Goal: Task Accomplishment & Management: Complete application form

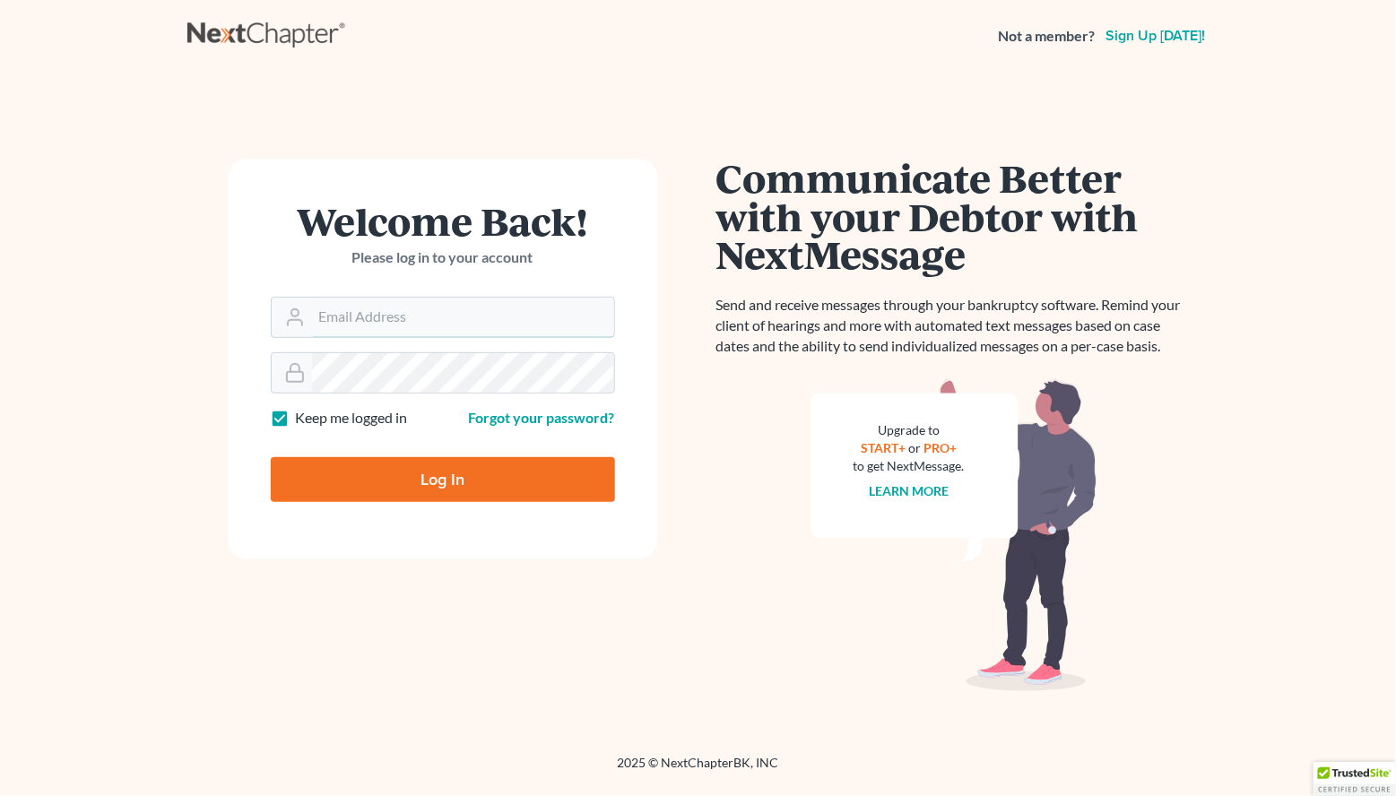
type input "[EMAIL_ADDRESS][DOMAIN_NAME]"
click at [442, 479] on input "Log In" at bounding box center [443, 479] width 344 height 45
type input "Thinking..."
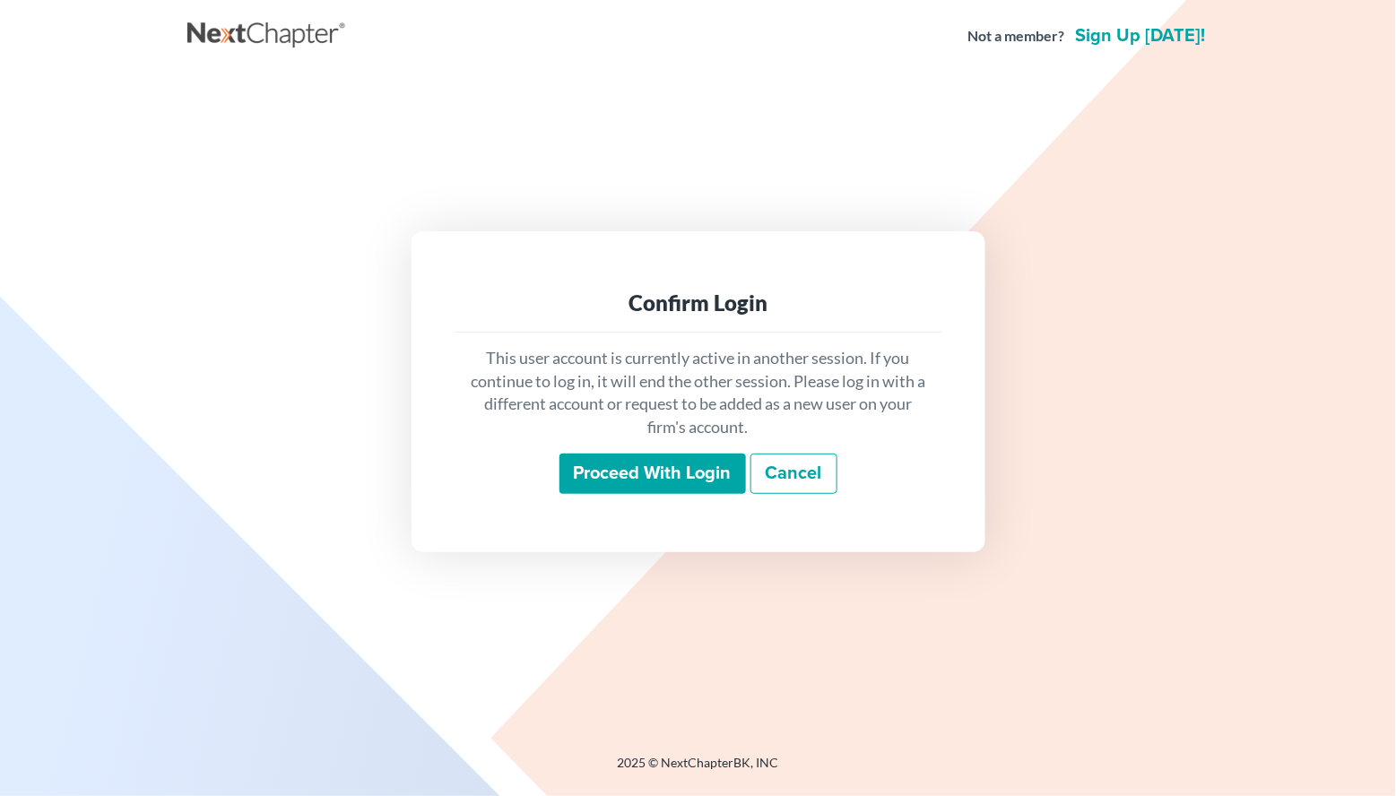
click at [613, 494] on div "This user account is currently active in another session. If you continue to lo…" at bounding box center [699, 421] width 488 height 177
click at [637, 467] on input "Proceed with login" at bounding box center [653, 474] width 187 height 41
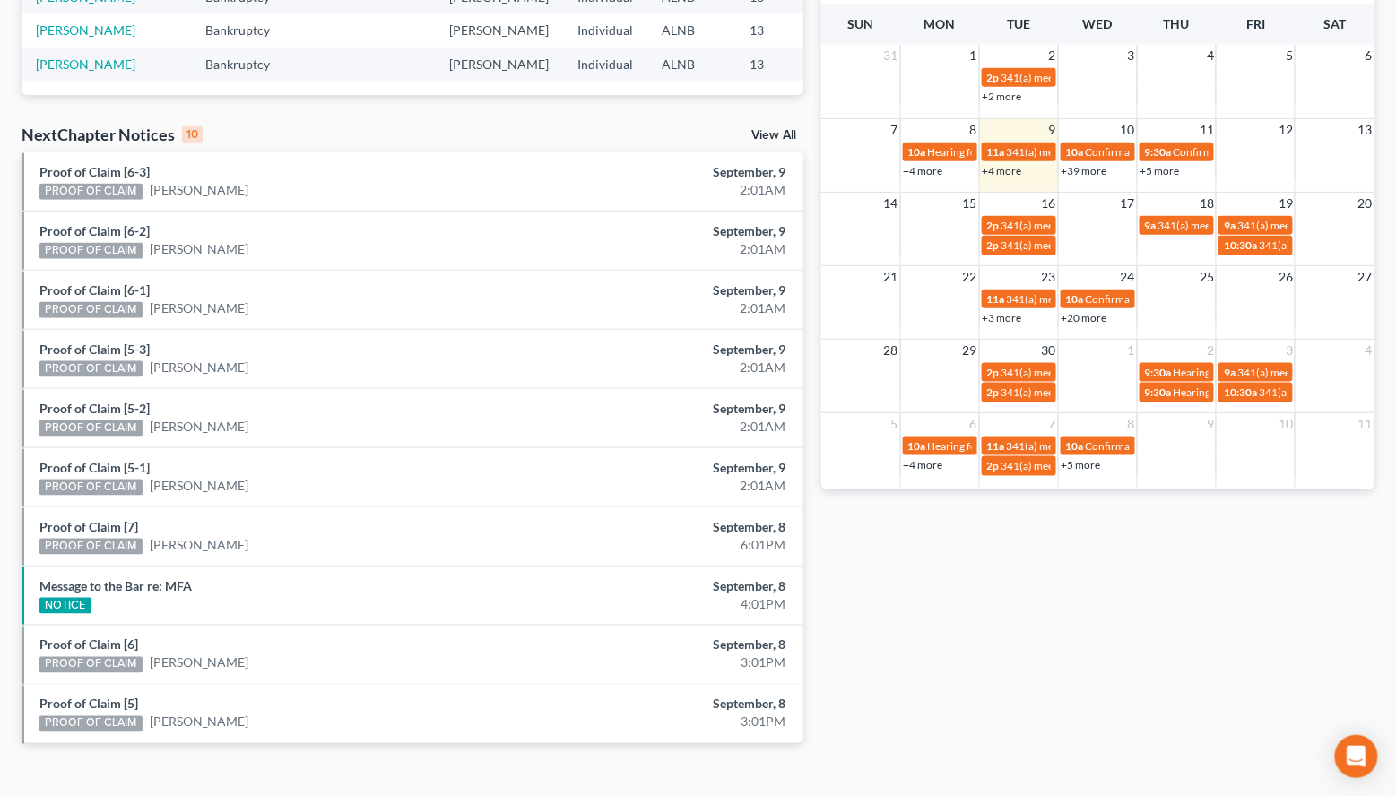
scroll to position [464, 0]
click at [776, 135] on link "View All" at bounding box center [774, 136] width 45 height 13
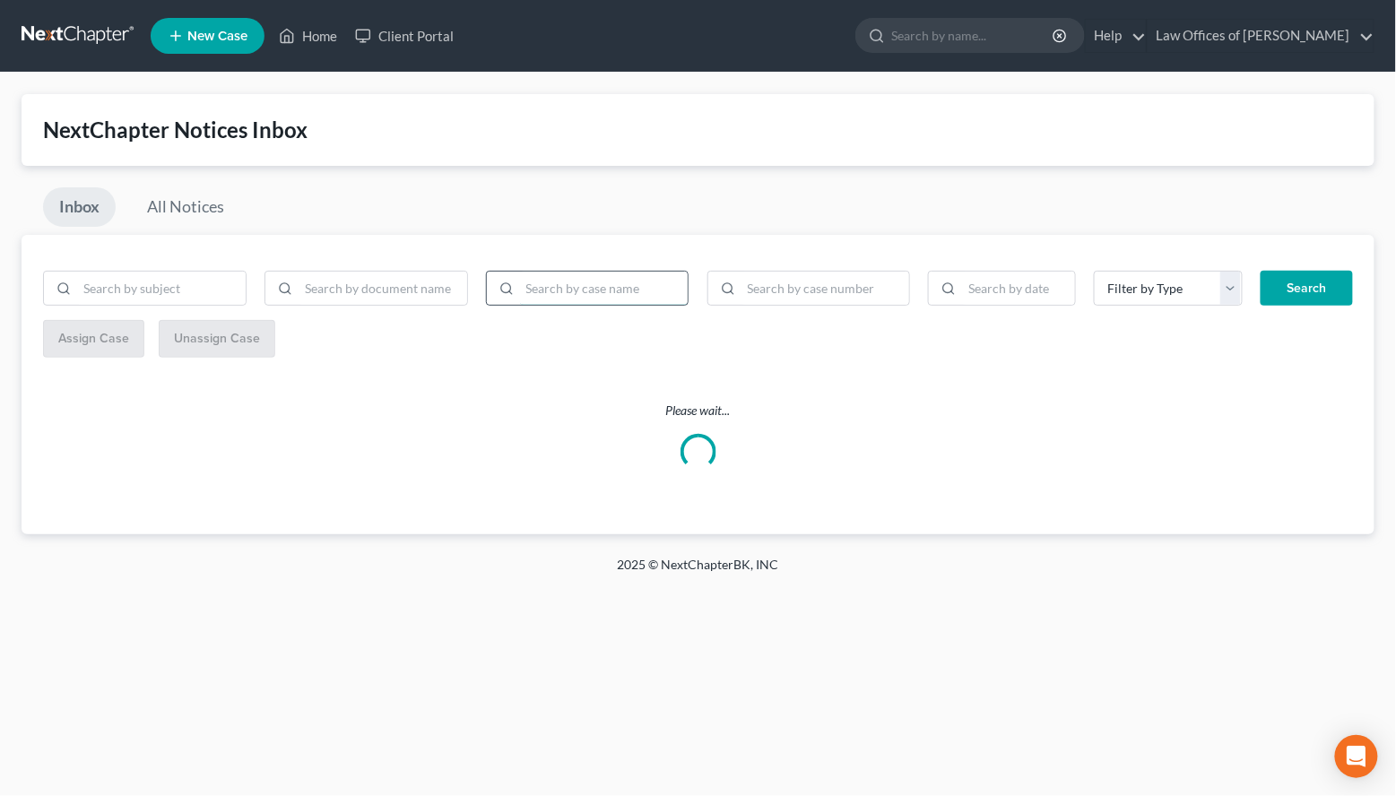
click at [598, 285] on input "search" at bounding box center [604, 289] width 169 height 34
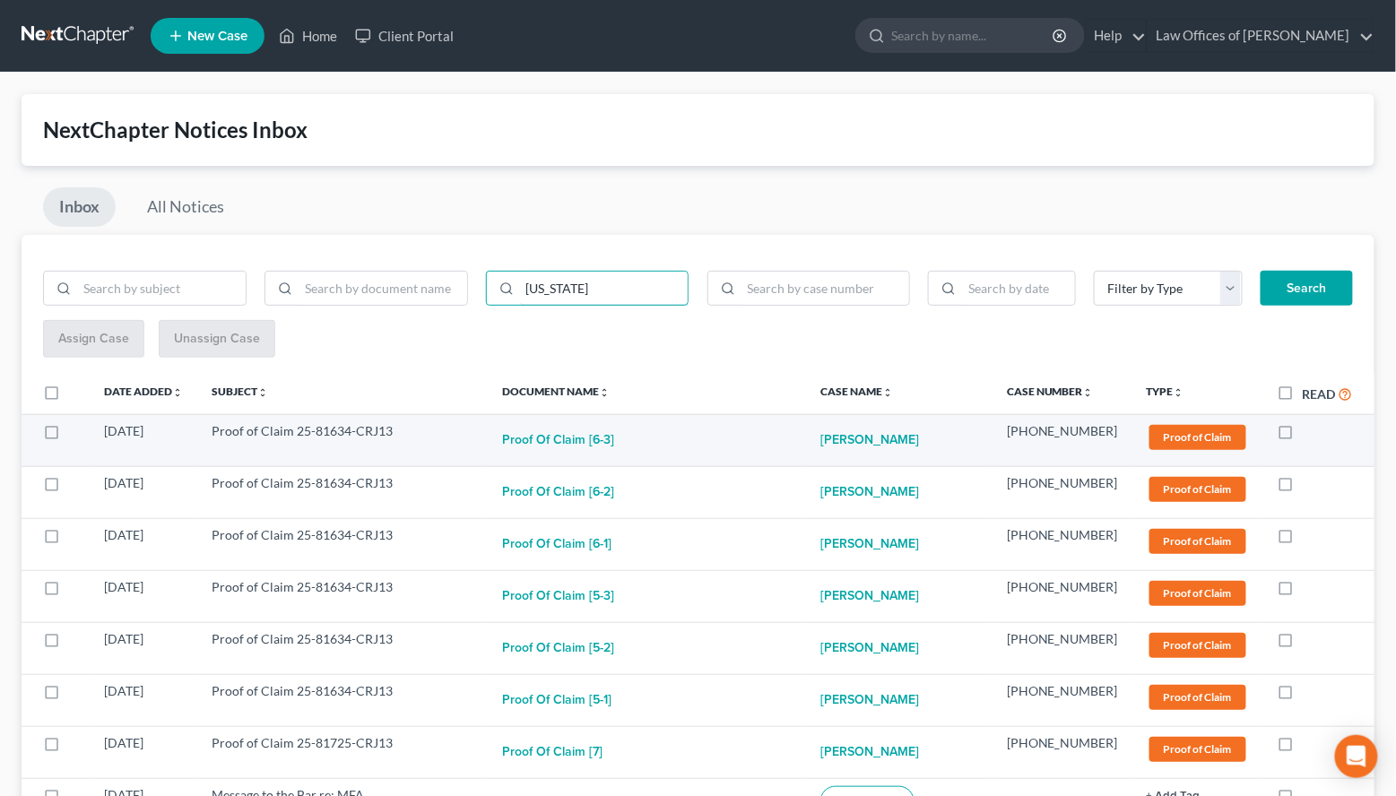
type input "WASHINGTON"
click at [1307, 286] on button "Search" at bounding box center [1307, 289] width 92 height 36
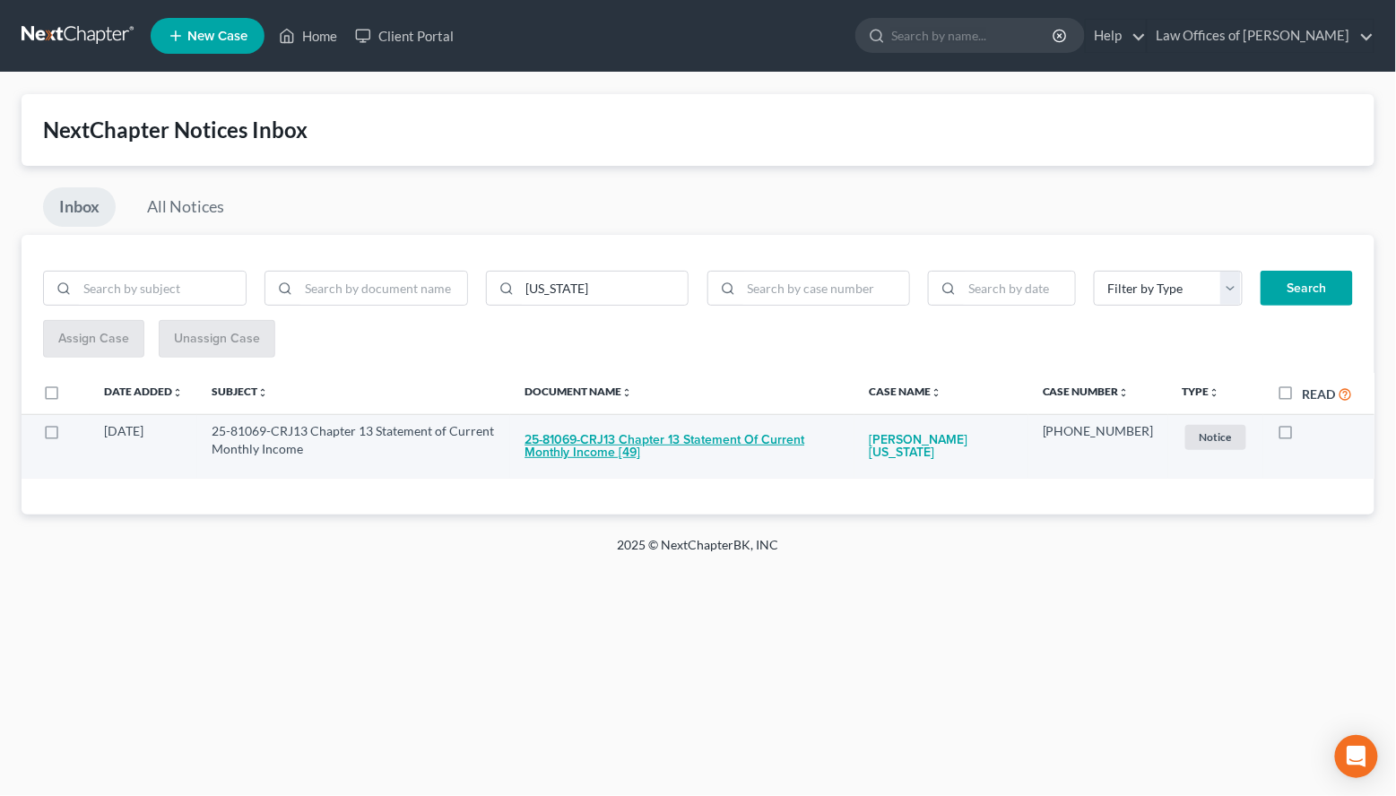
click at [716, 428] on button "25-81069-CRJ13 Chapter 13 Statement of Current Monthly Income [49]" at bounding box center [683, 446] width 316 height 48
checkbox input "true"
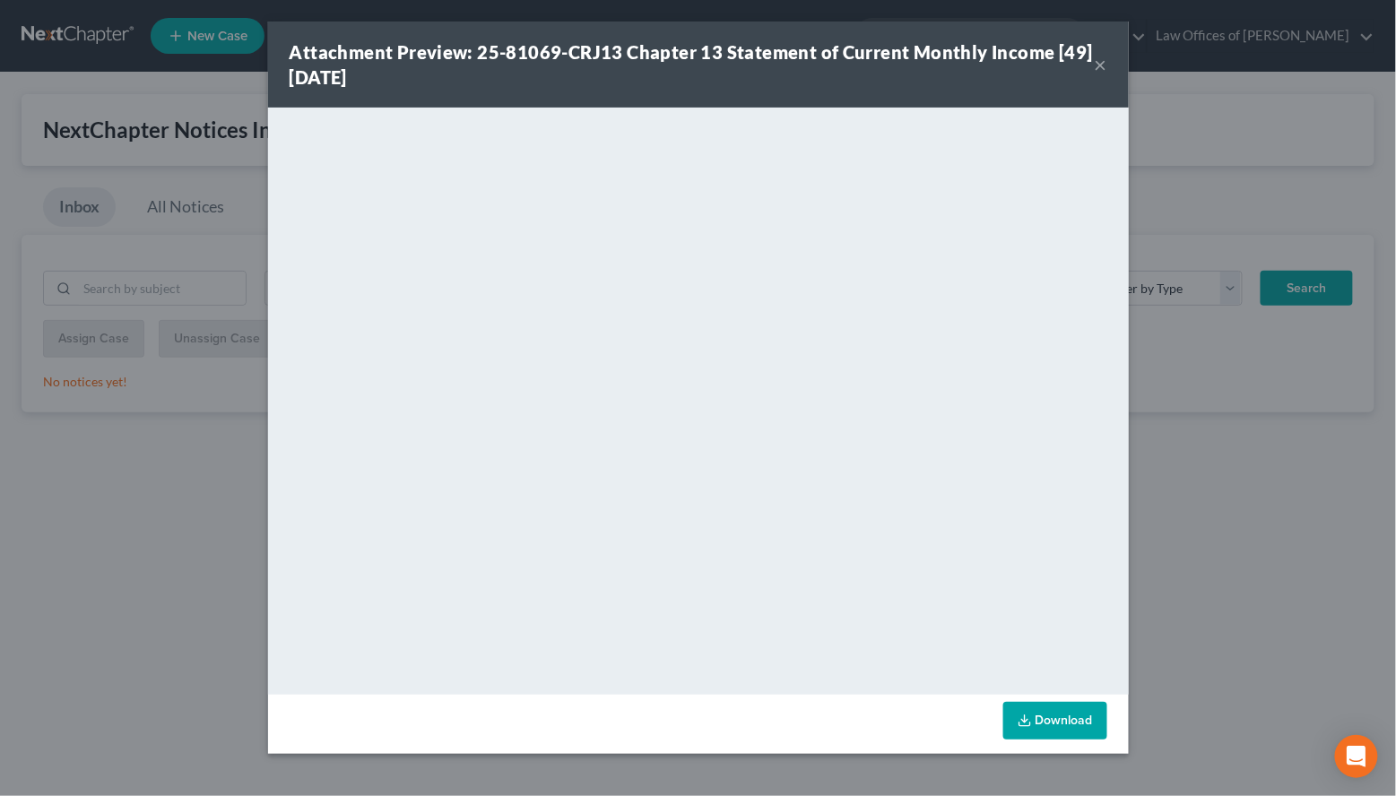
click at [965, 49] on strong "Attachment Preview: 25-81069-CRJ13 Chapter 13 Statement of Current Monthly Inco…" at bounding box center [692, 64] width 804 height 47
click at [1100, 73] on button "×" at bounding box center [1101, 65] width 13 height 22
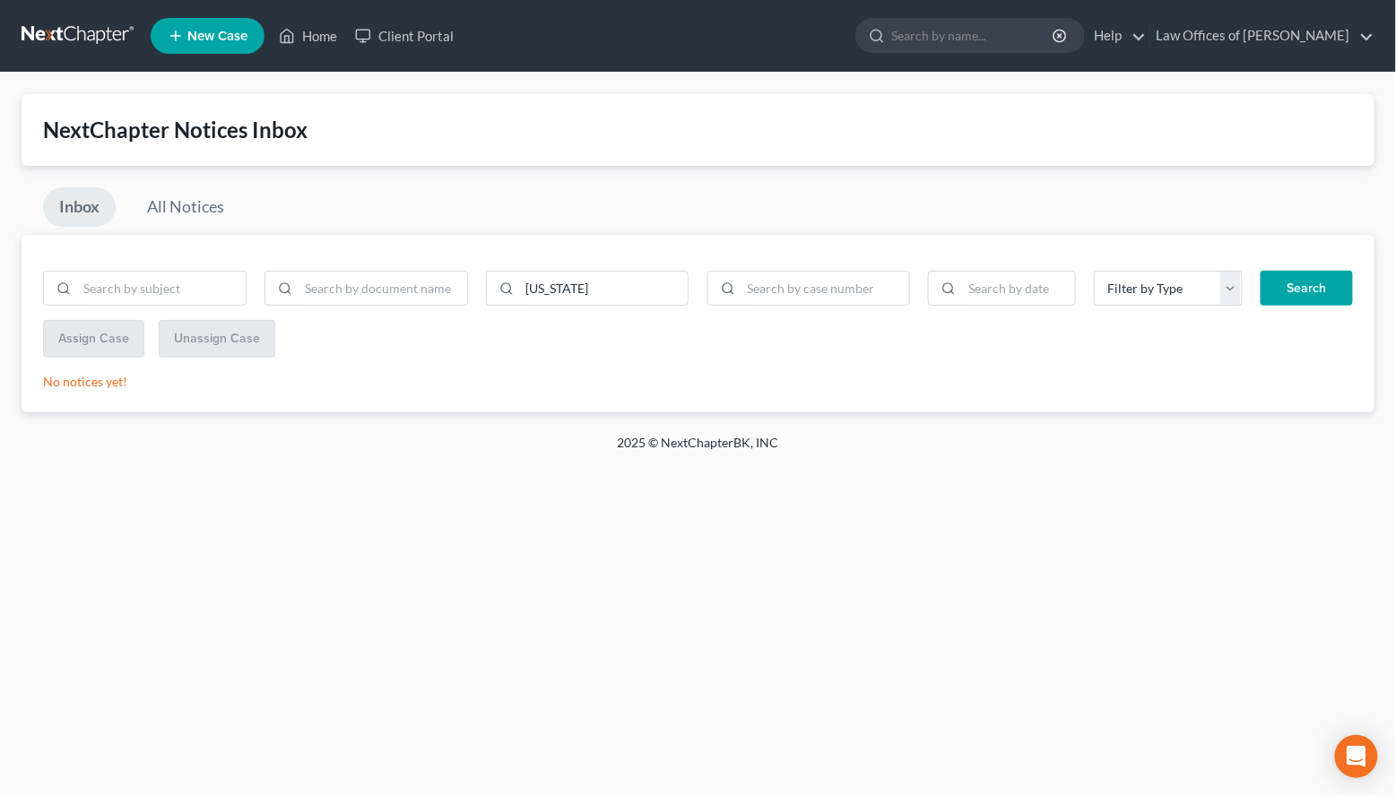
click at [86, 44] on link at bounding box center [79, 36] width 115 height 32
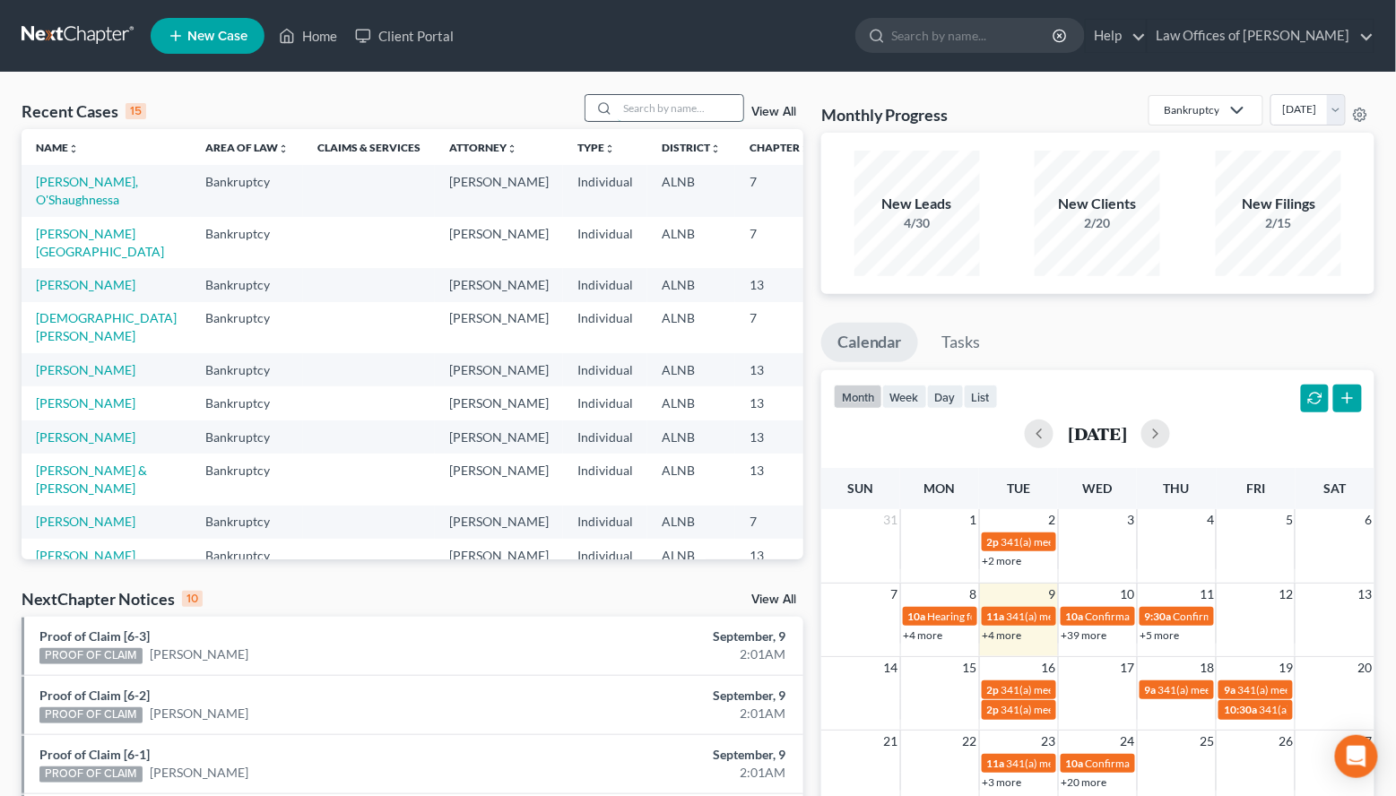
click at [665, 100] on input "search" at bounding box center [681, 108] width 126 height 26
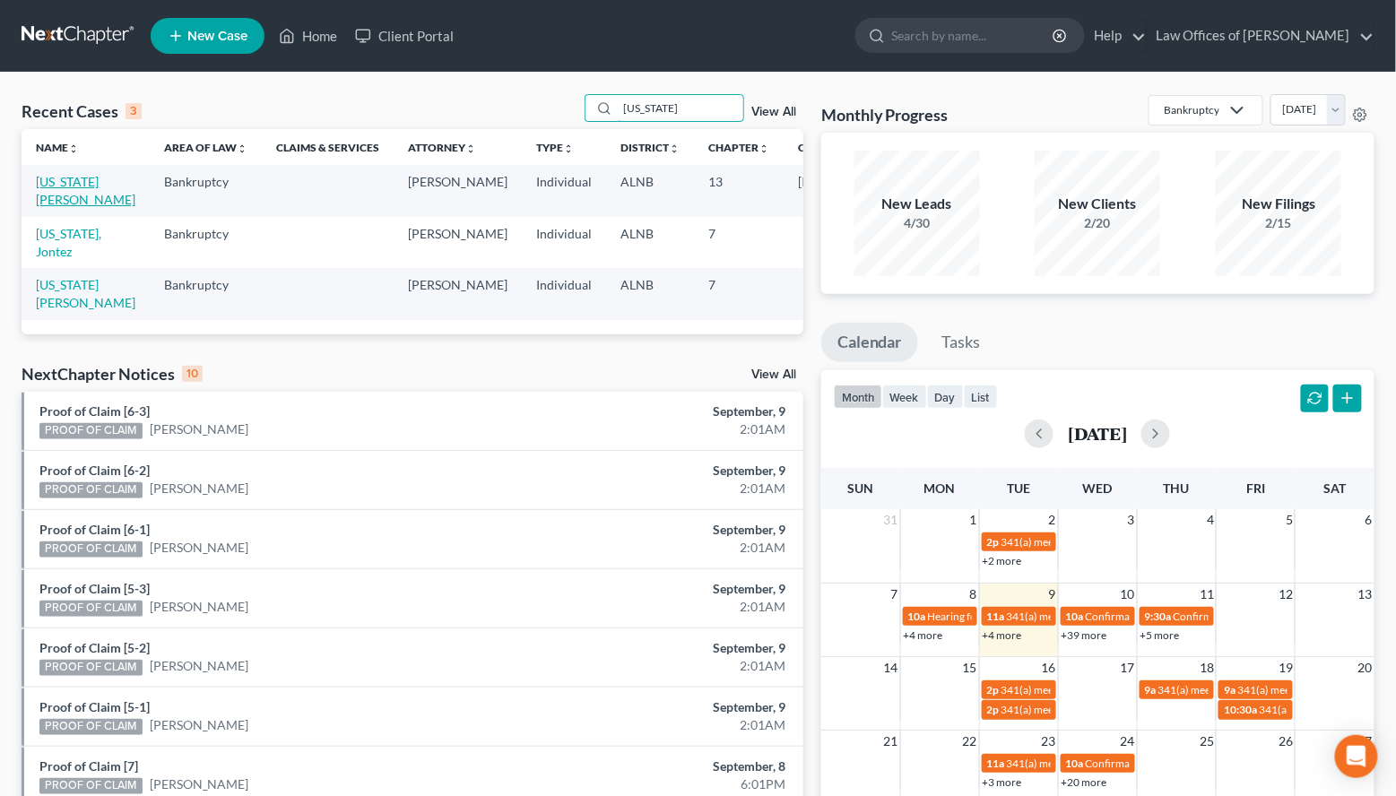
type input "[US_STATE]"
click at [67, 187] on link "[US_STATE][PERSON_NAME]" at bounding box center [86, 190] width 100 height 33
select select "1"
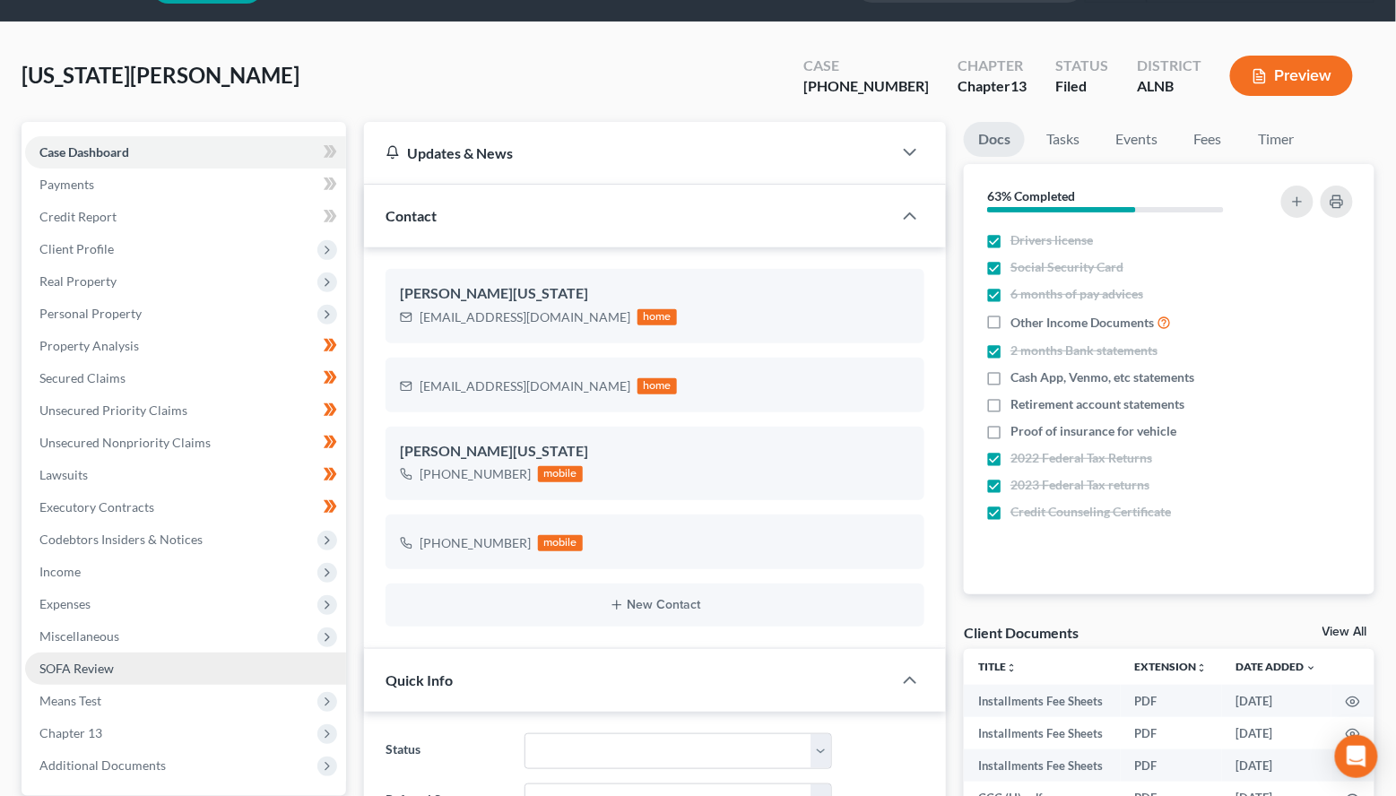
scroll to position [58, 0]
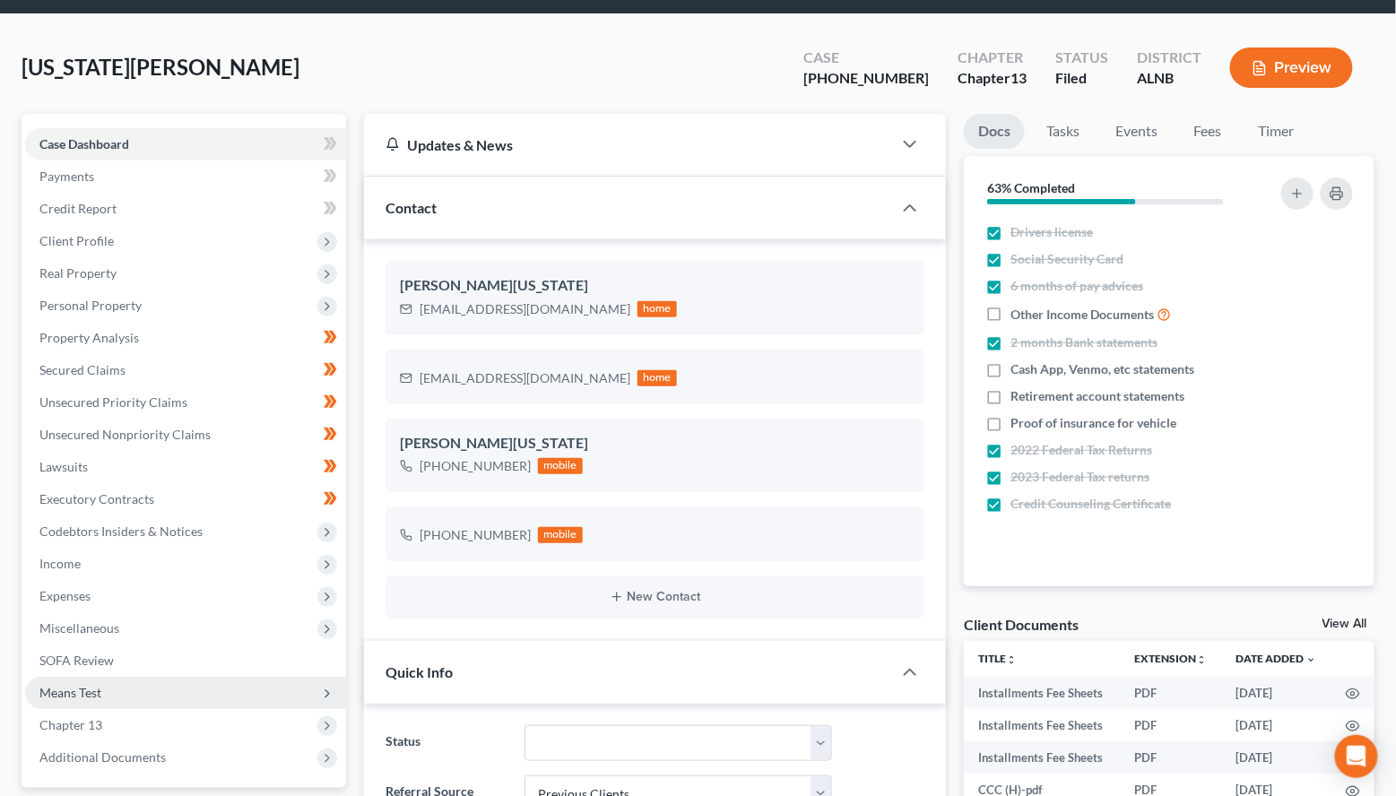
click at [79, 685] on span "Means Test" at bounding box center [70, 692] width 62 height 15
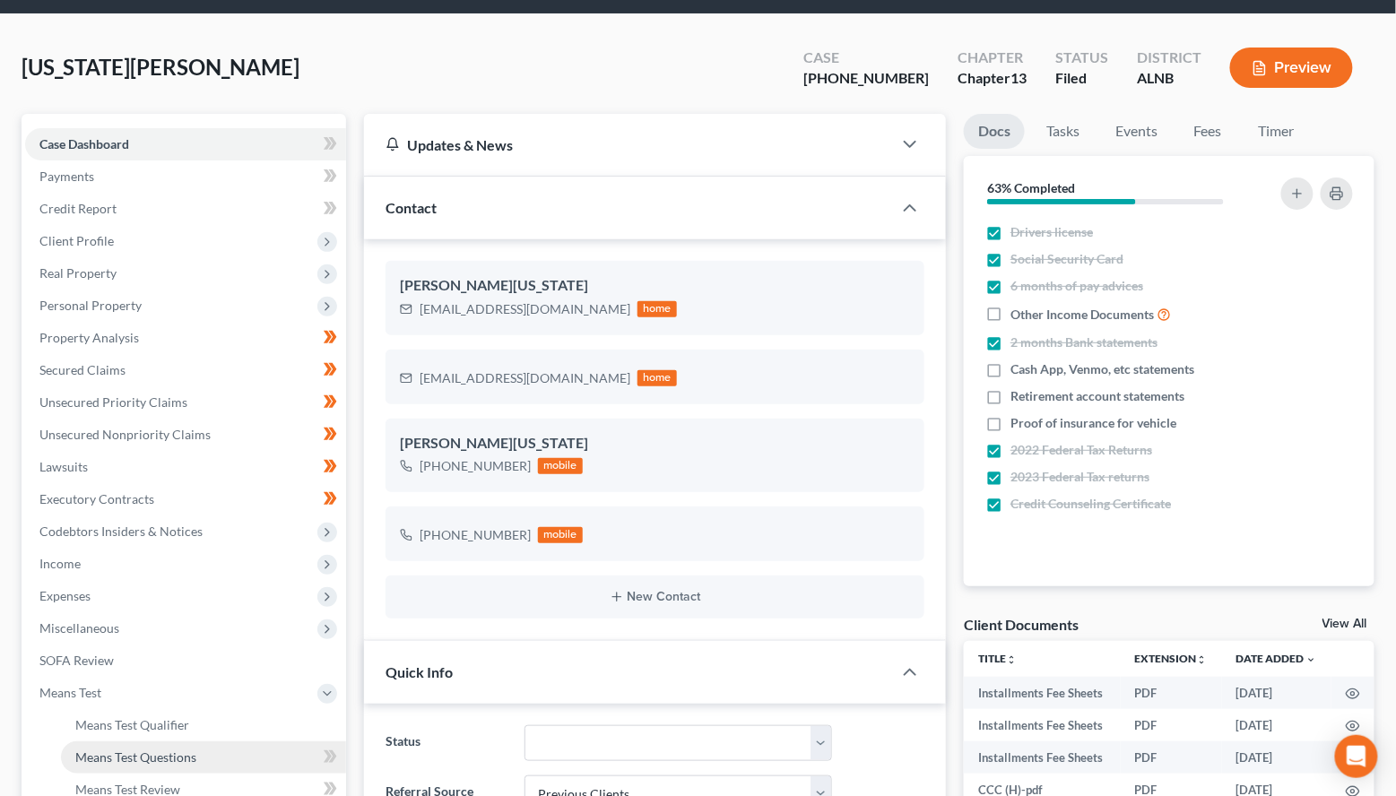
click at [102, 750] on span "Means Test Questions" at bounding box center [135, 757] width 121 height 15
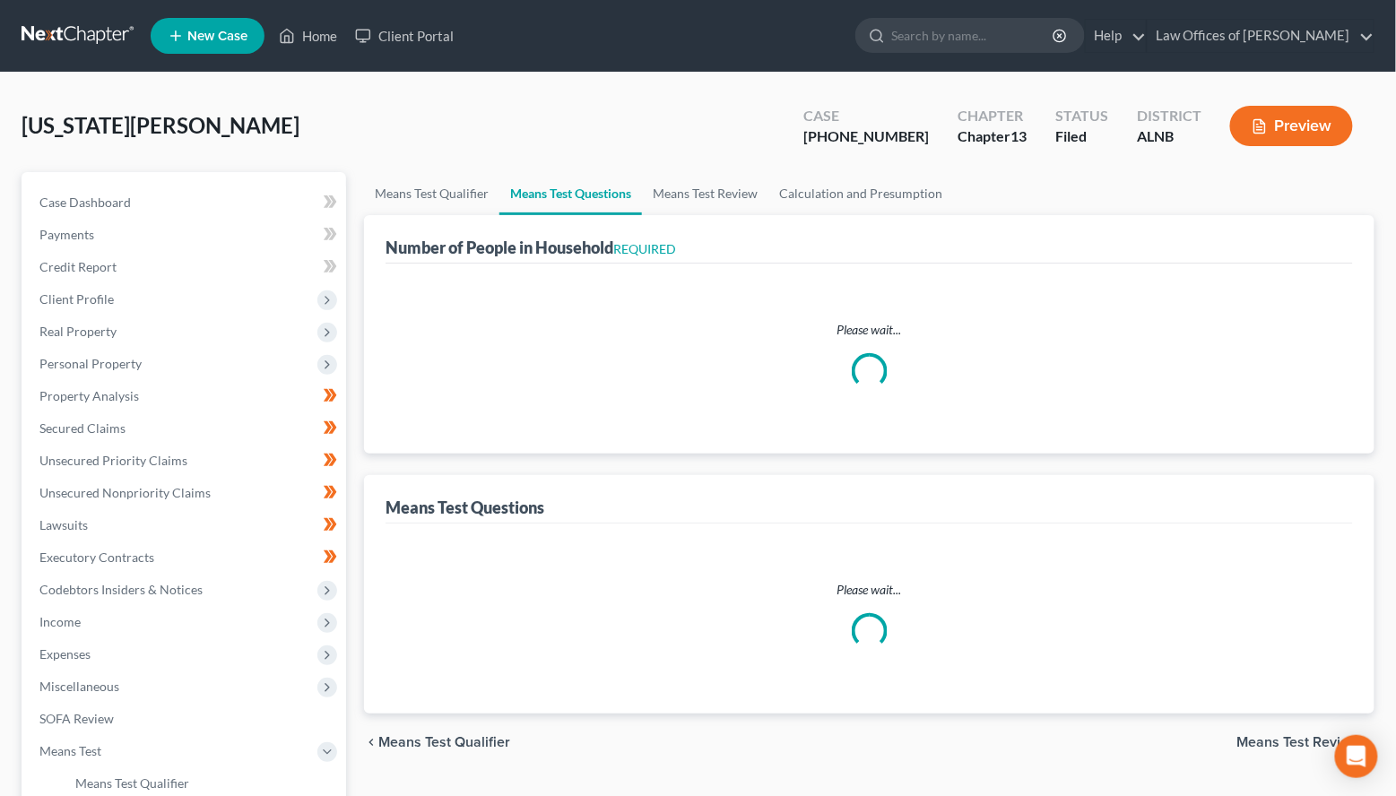
select select "1"
select select "31"
select select "2"
select select "3"
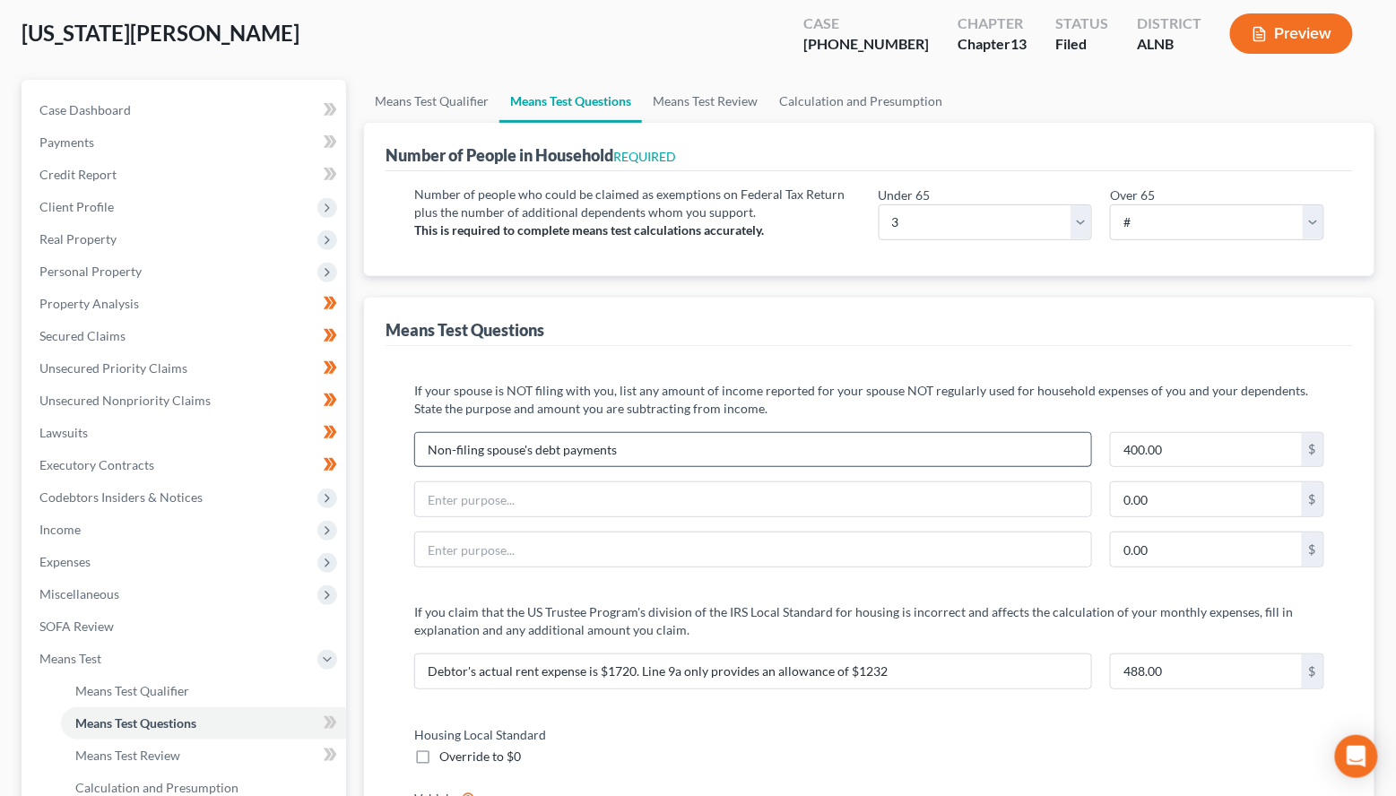
scroll to position [93, 0]
click at [1004, 446] on input "Non-filing spouse's debt payments" at bounding box center [753, 449] width 676 height 34
click at [1233, 456] on input "400.00" at bounding box center [1206, 449] width 191 height 34
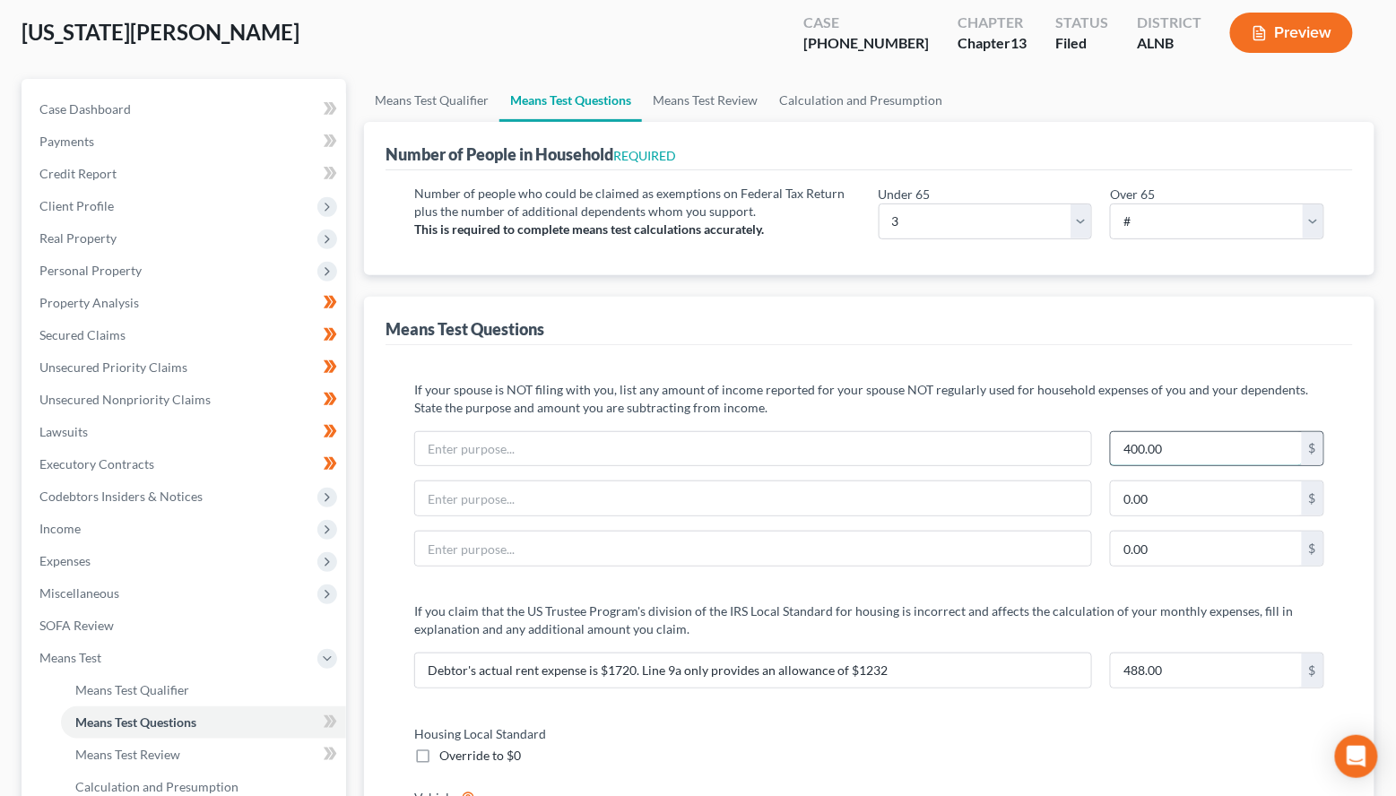
click at [1233, 456] on input "400.00" at bounding box center [1206, 449] width 191 height 34
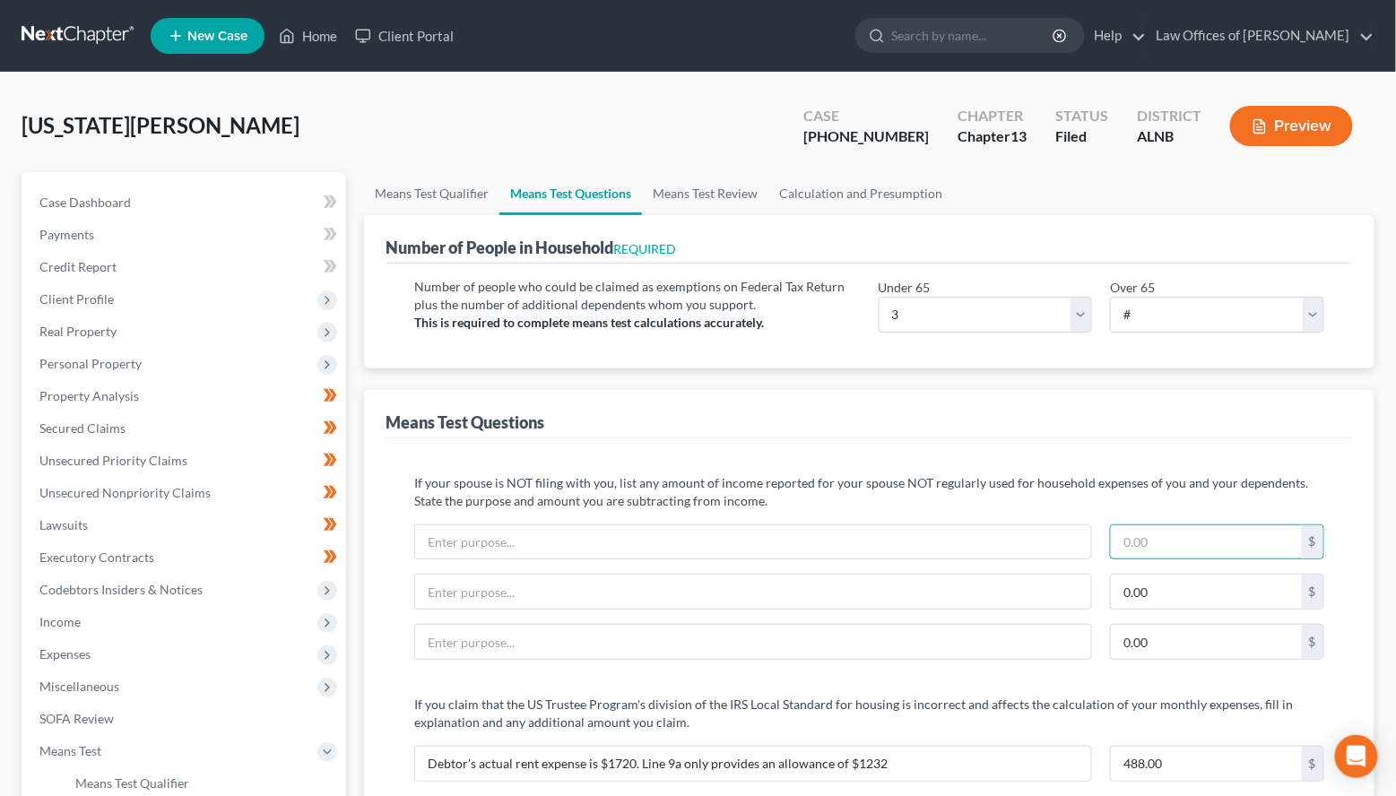
scroll to position [0, 0]
click at [1310, 125] on button "Preview" at bounding box center [1291, 126] width 123 height 40
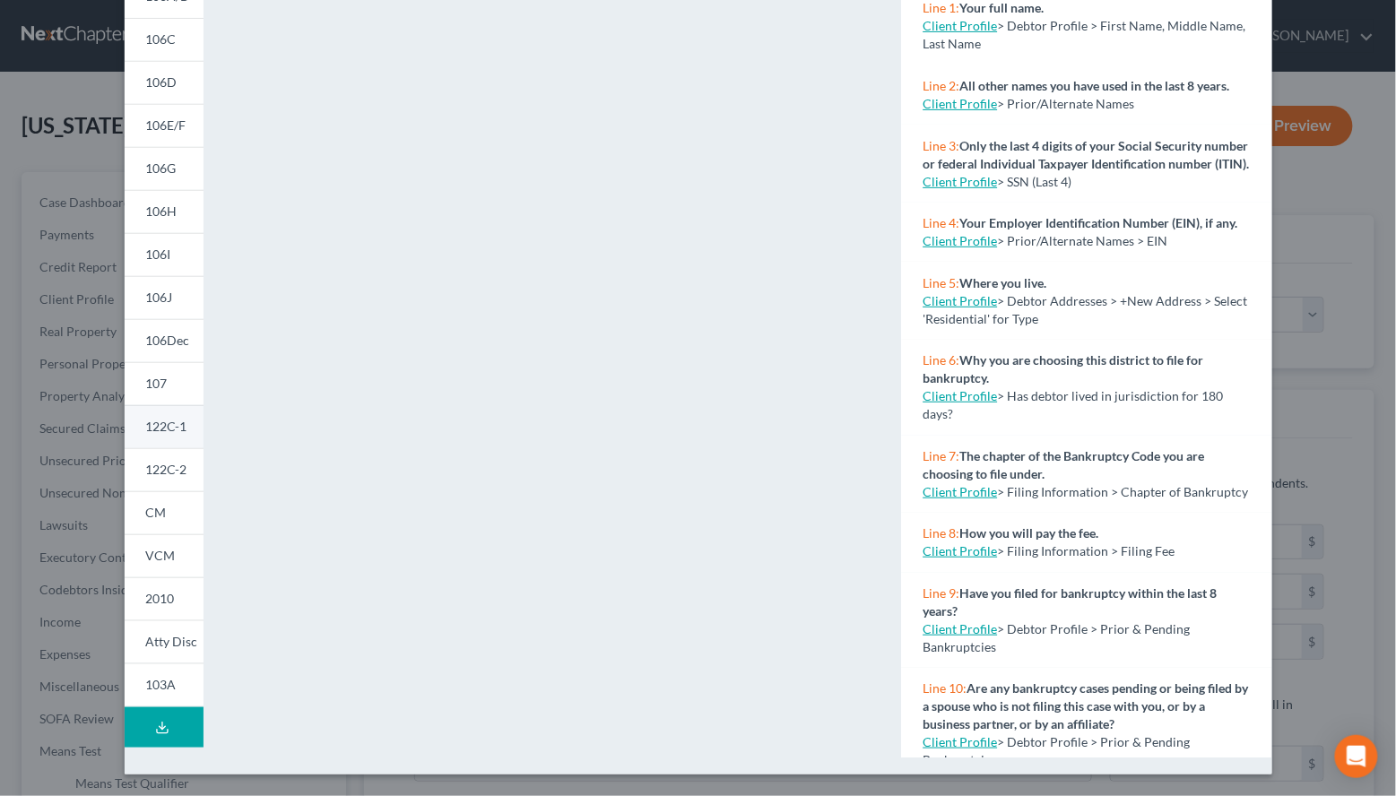
scroll to position [213, 0]
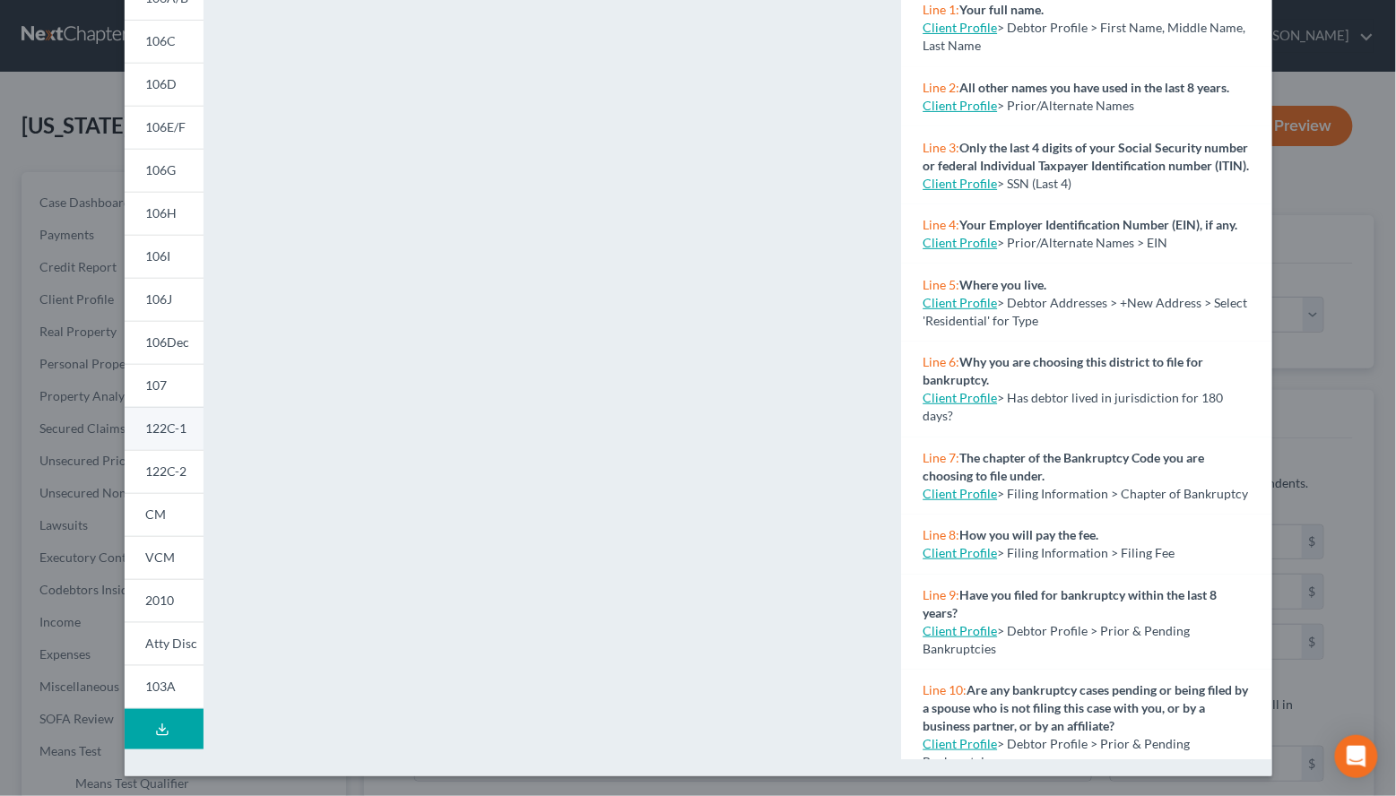
click at [180, 432] on span "122C-1" at bounding box center [166, 428] width 41 height 15
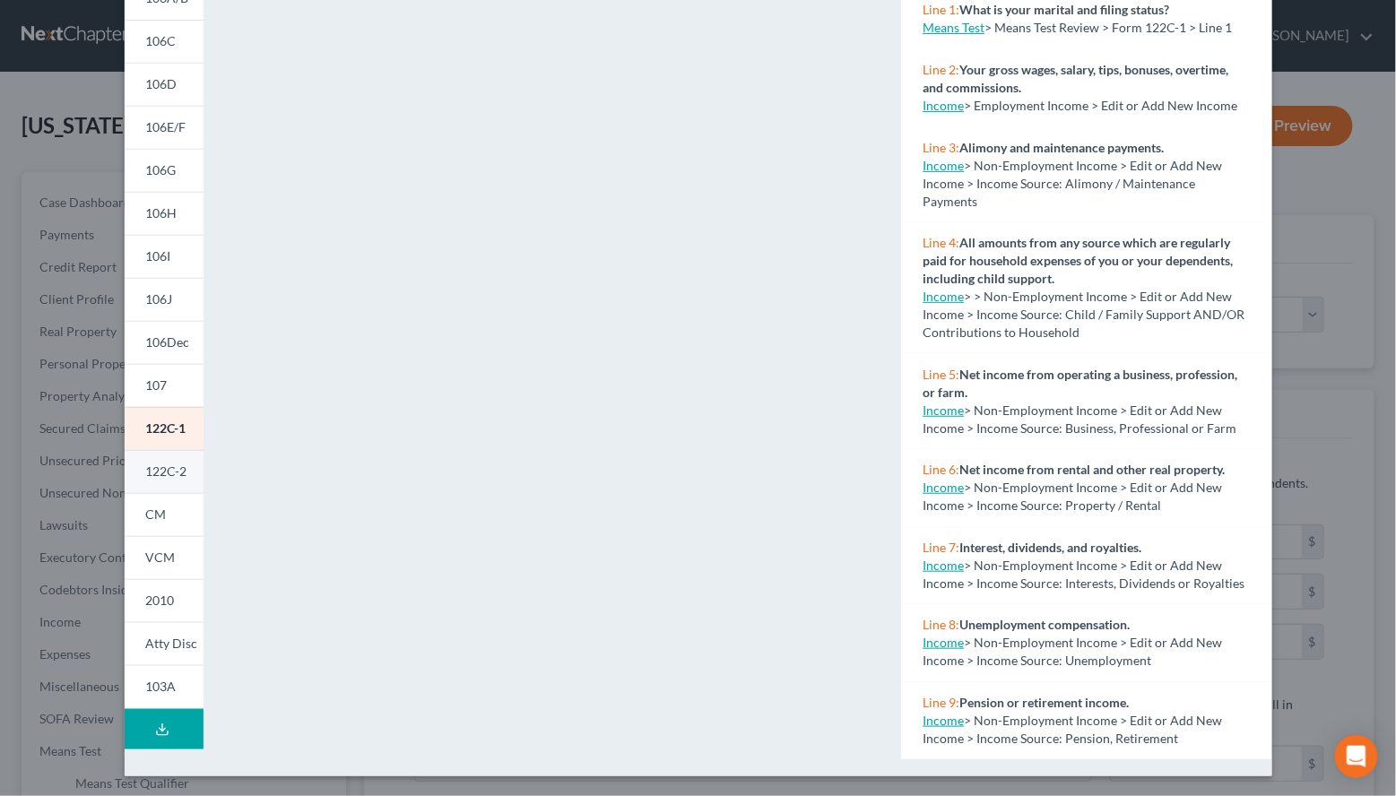
click at [188, 470] on link "122C-2" at bounding box center [164, 471] width 79 height 43
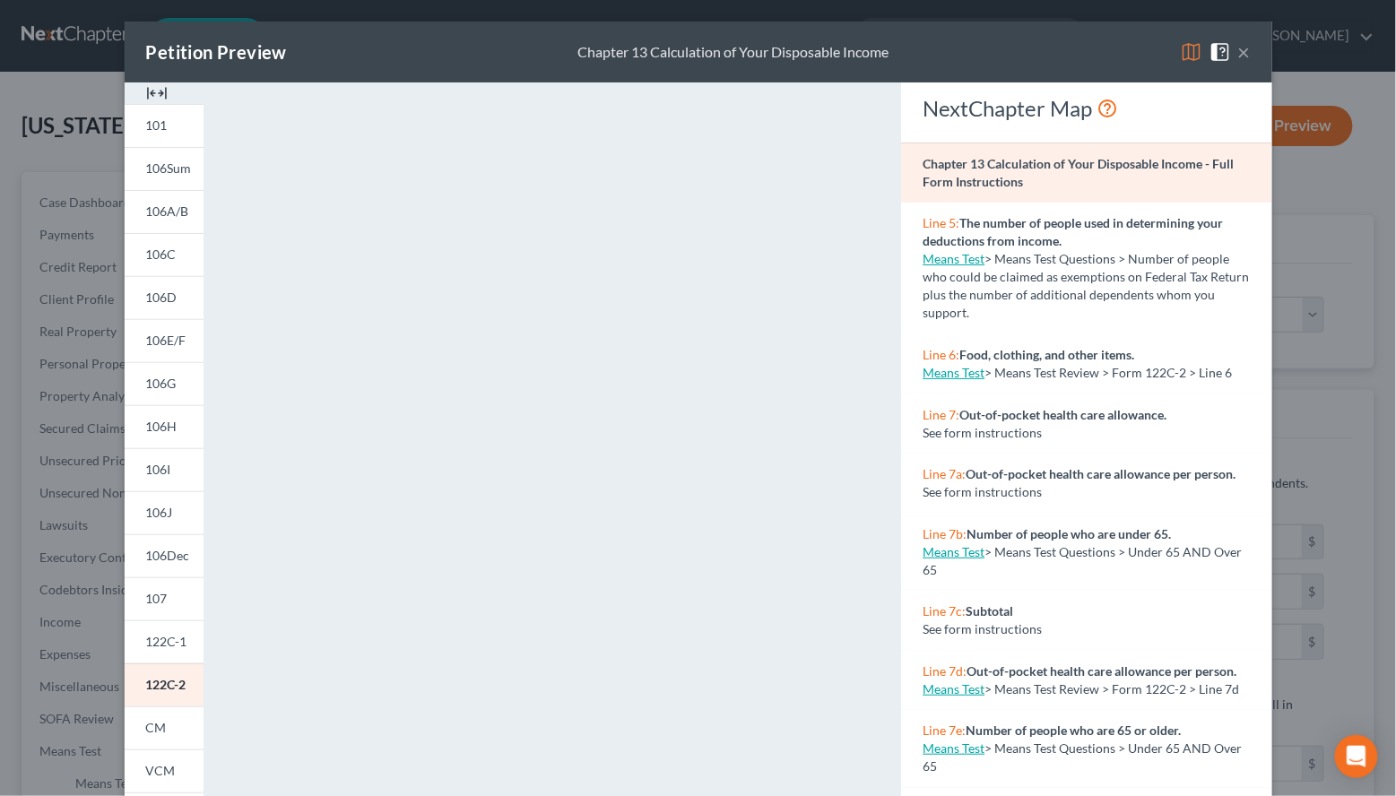
scroll to position [0, 0]
click at [1240, 51] on button "×" at bounding box center [1244, 52] width 13 height 22
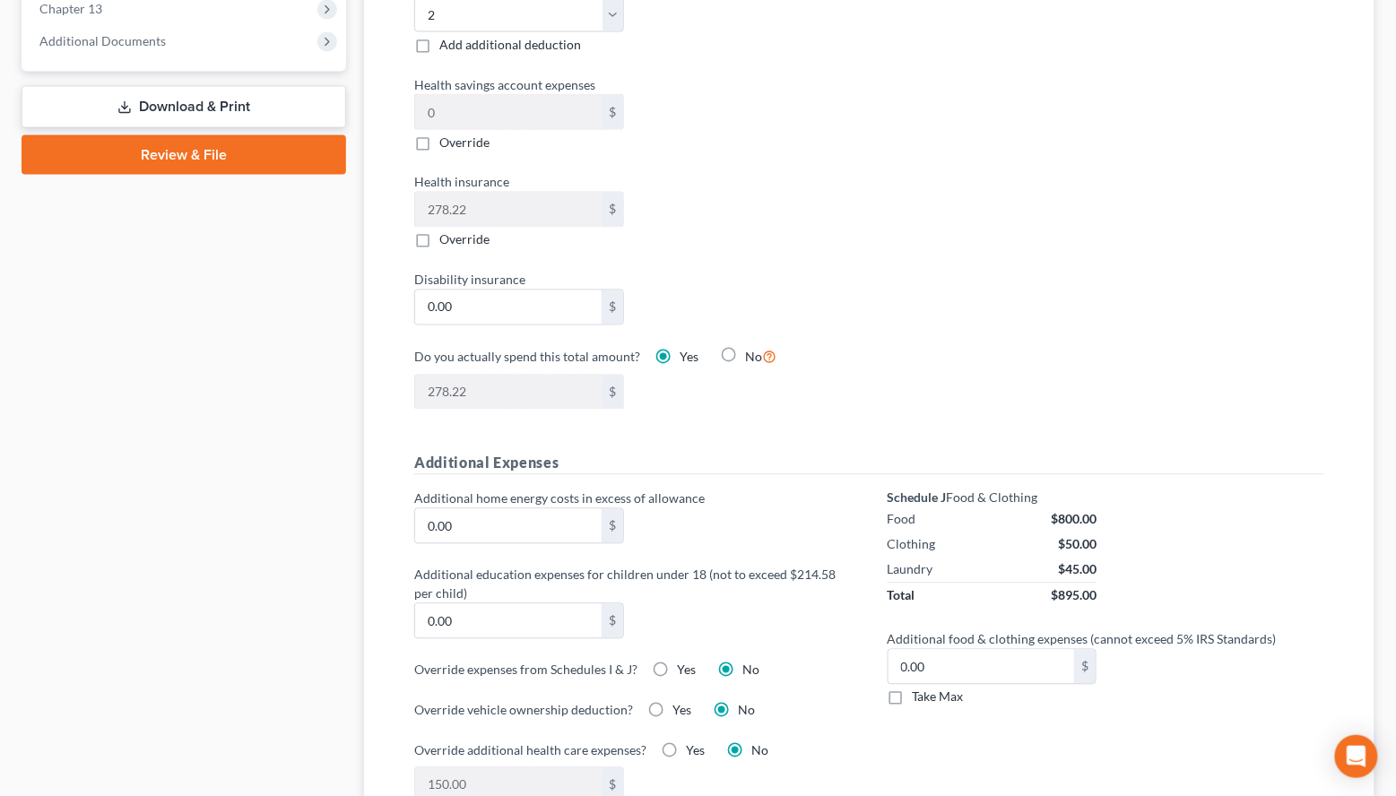
scroll to position [628, 0]
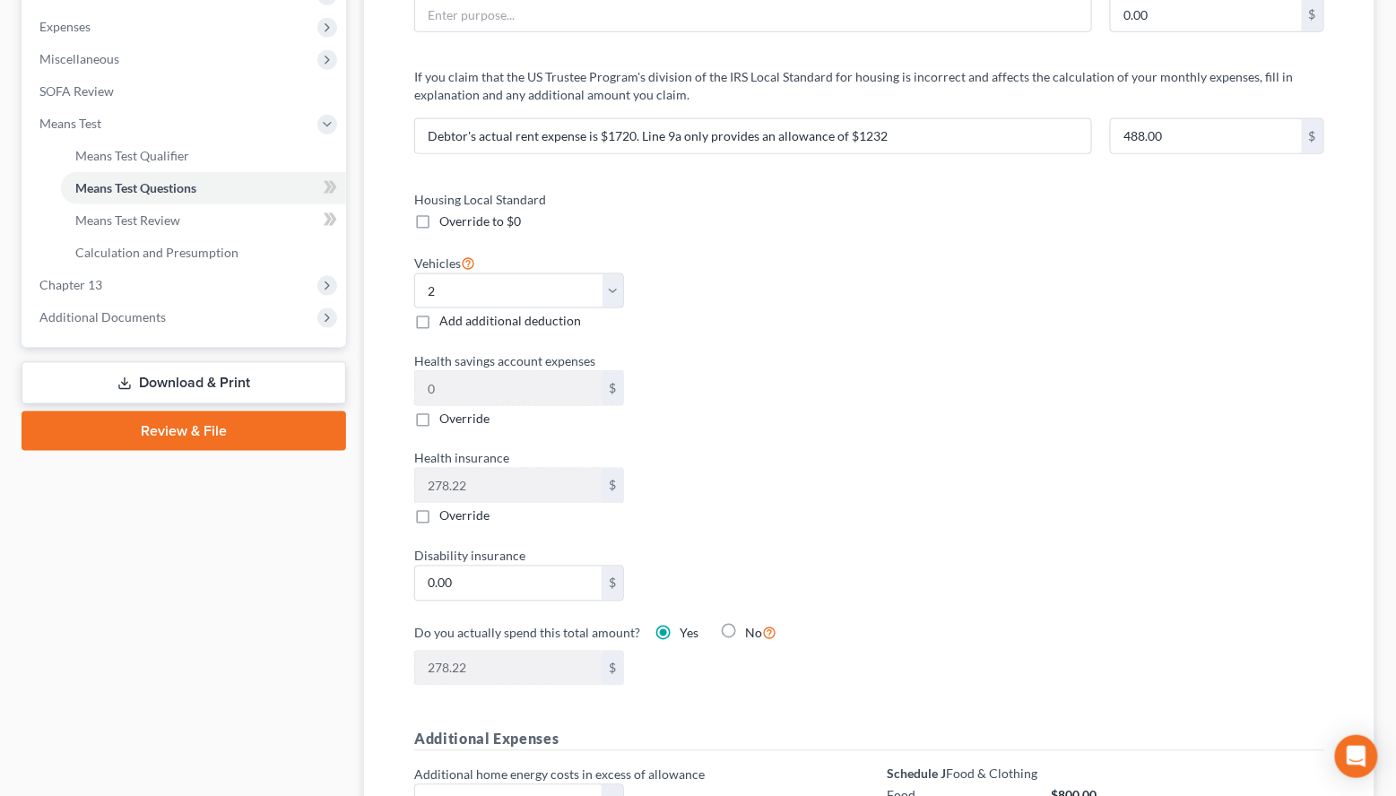
click at [204, 412] on link "Review & File" at bounding box center [184, 431] width 325 height 39
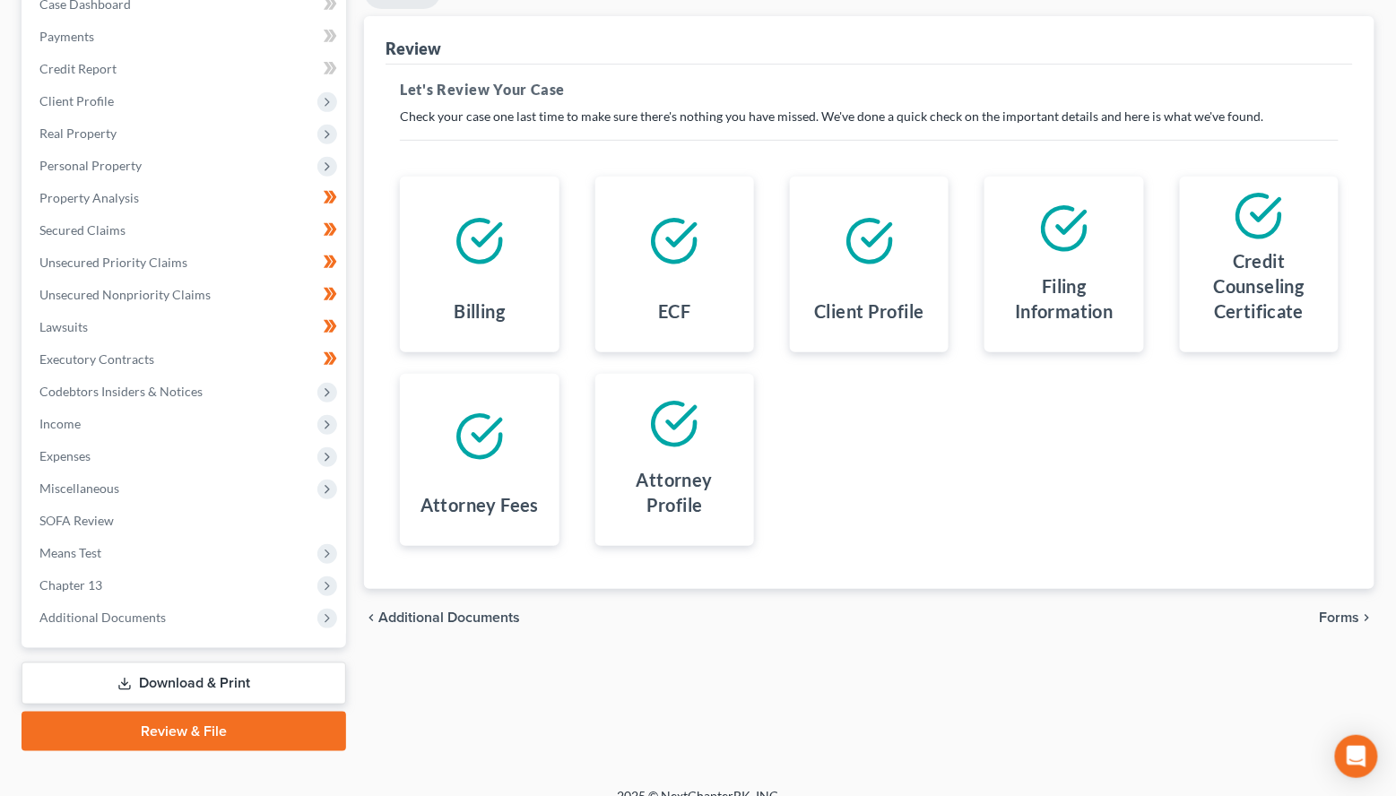
scroll to position [197, 0]
click at [277, 664] on link "Download & Print" at bounding box center [184, 685] width 325 height 42
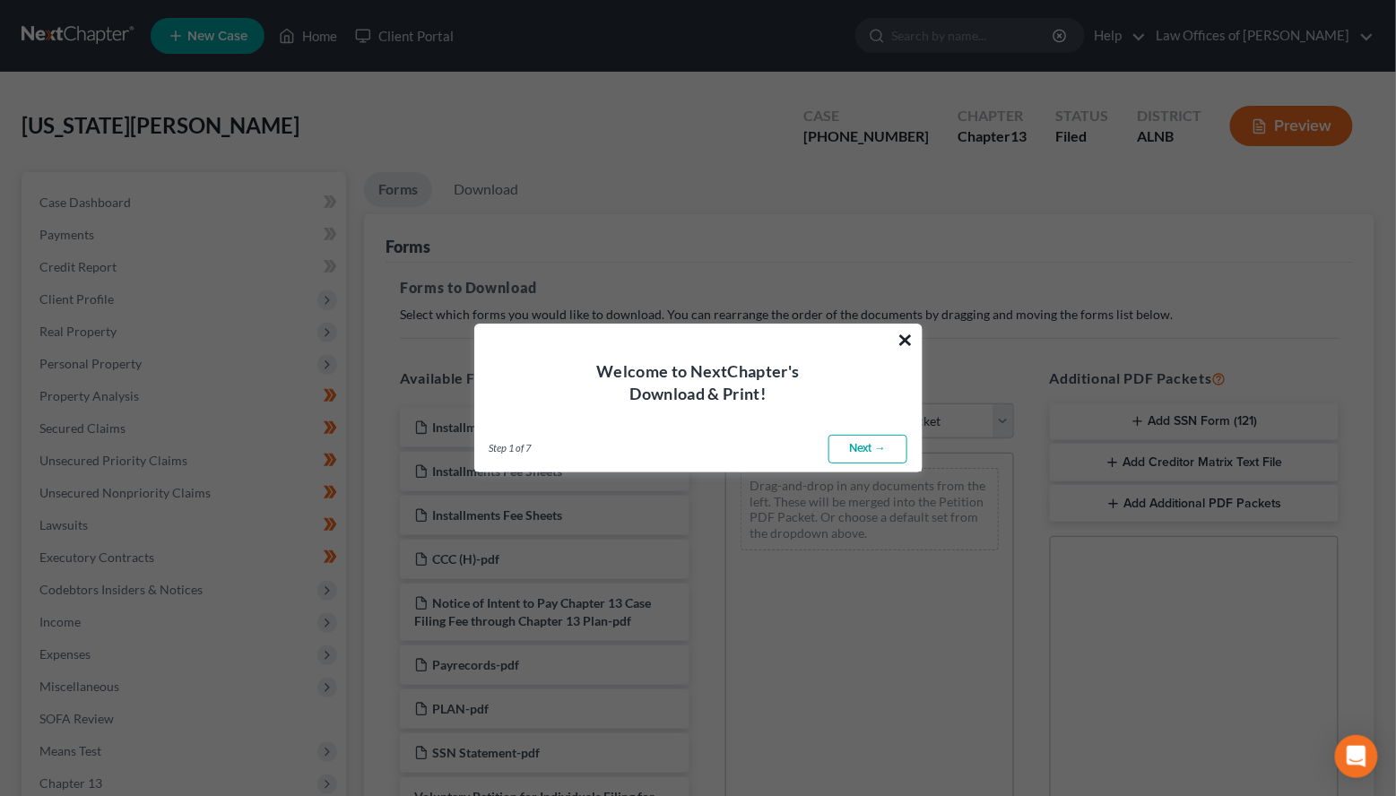
click at [908, 335] on button "×" at bounding box center [906, 340] width 17 height 29
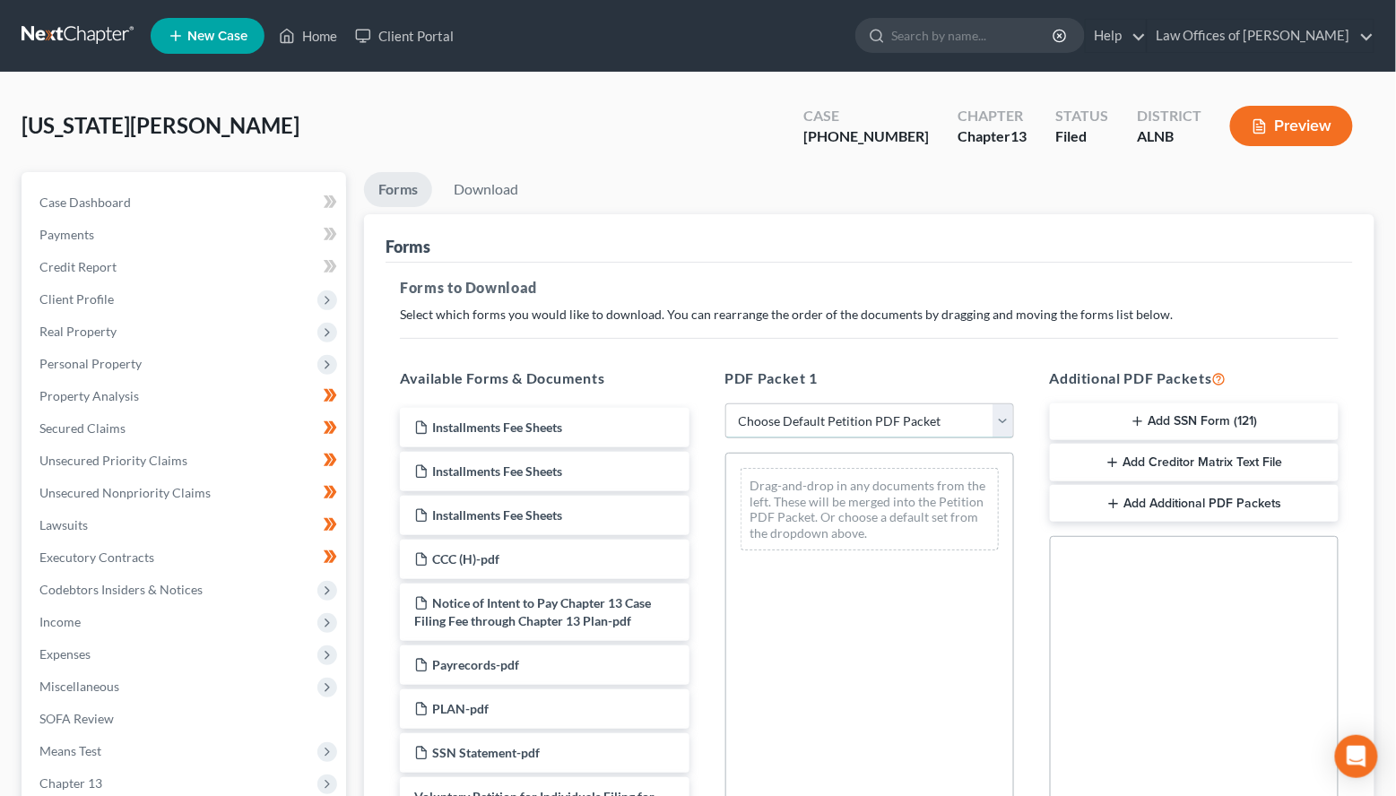
select select "2"
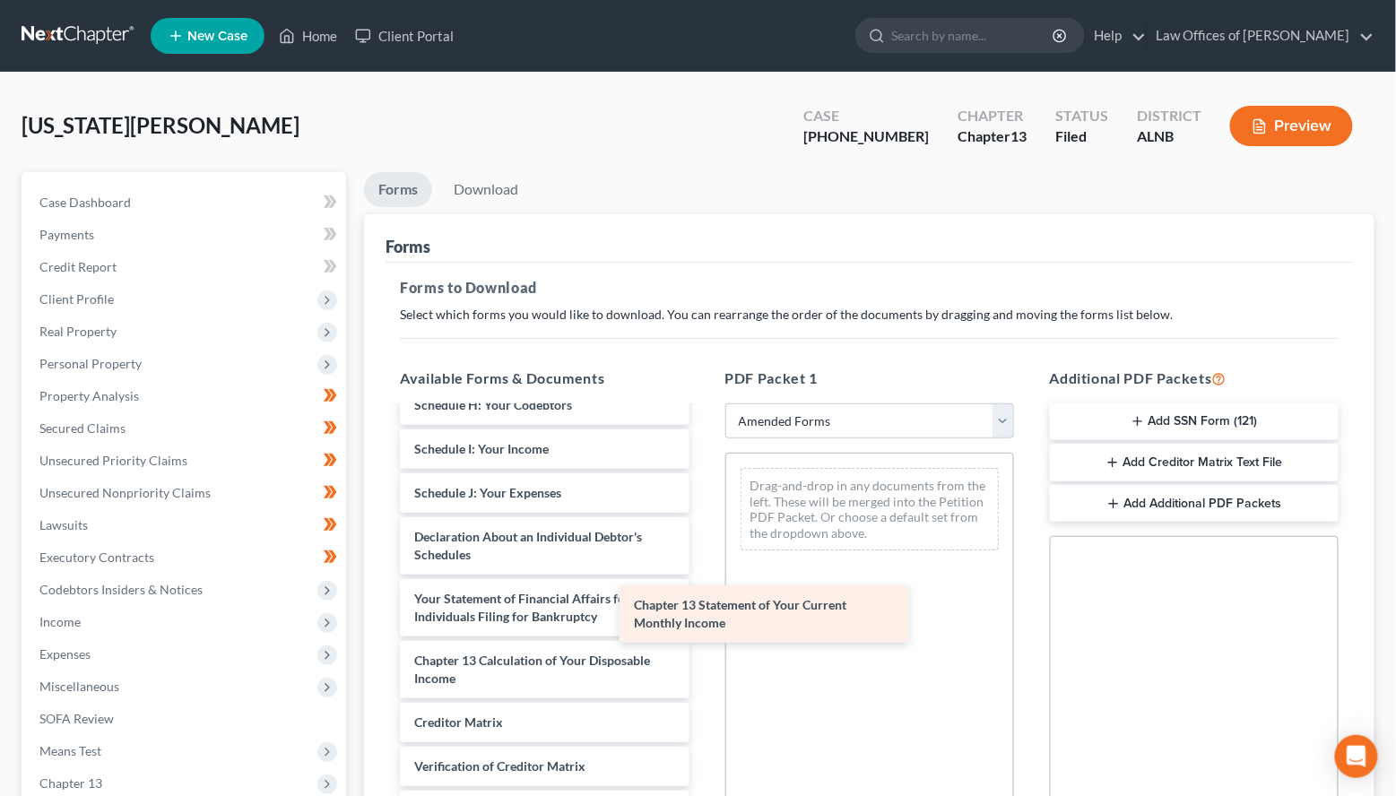
scroll to position [374, 0]
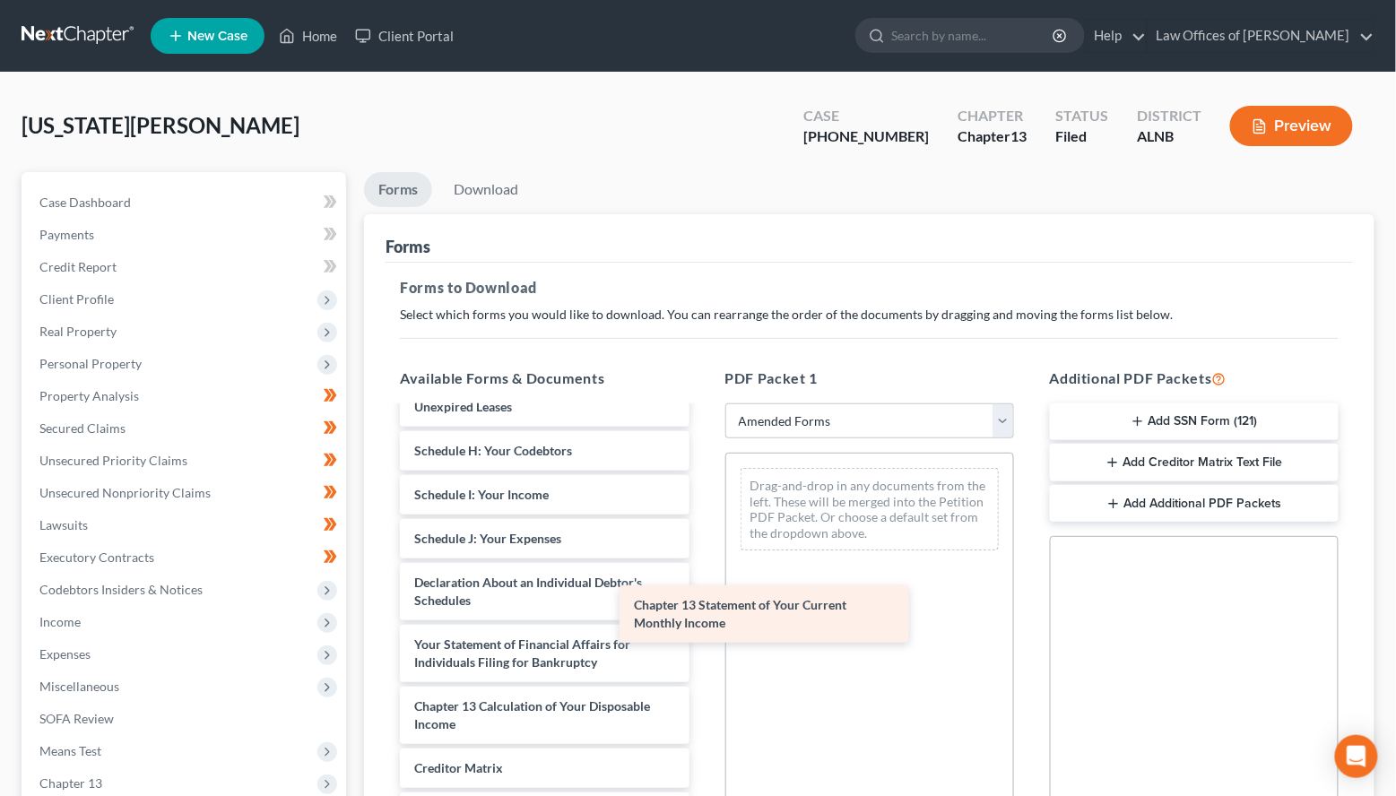
drag, startPoint x: 511, startPoint y: 612, endPoint x: 795, endPoint y: 601, distance: 284.5
click at [703, 601] on div "Chapter 13 Statement of Your Current Monthly Income Voluntary Petition for Indi…" at bounding box center [544, 486] width 317 height 904
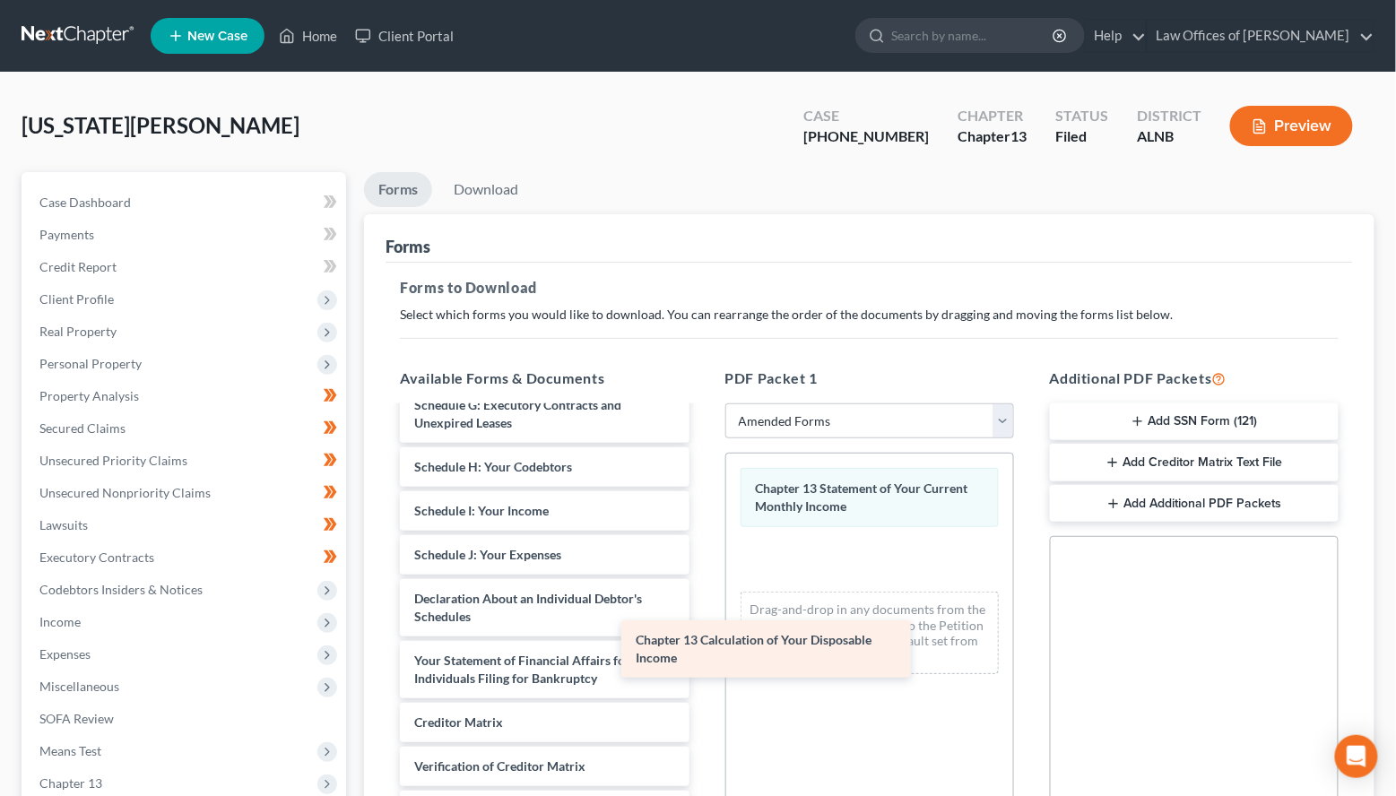
scroll to position [314, 0]
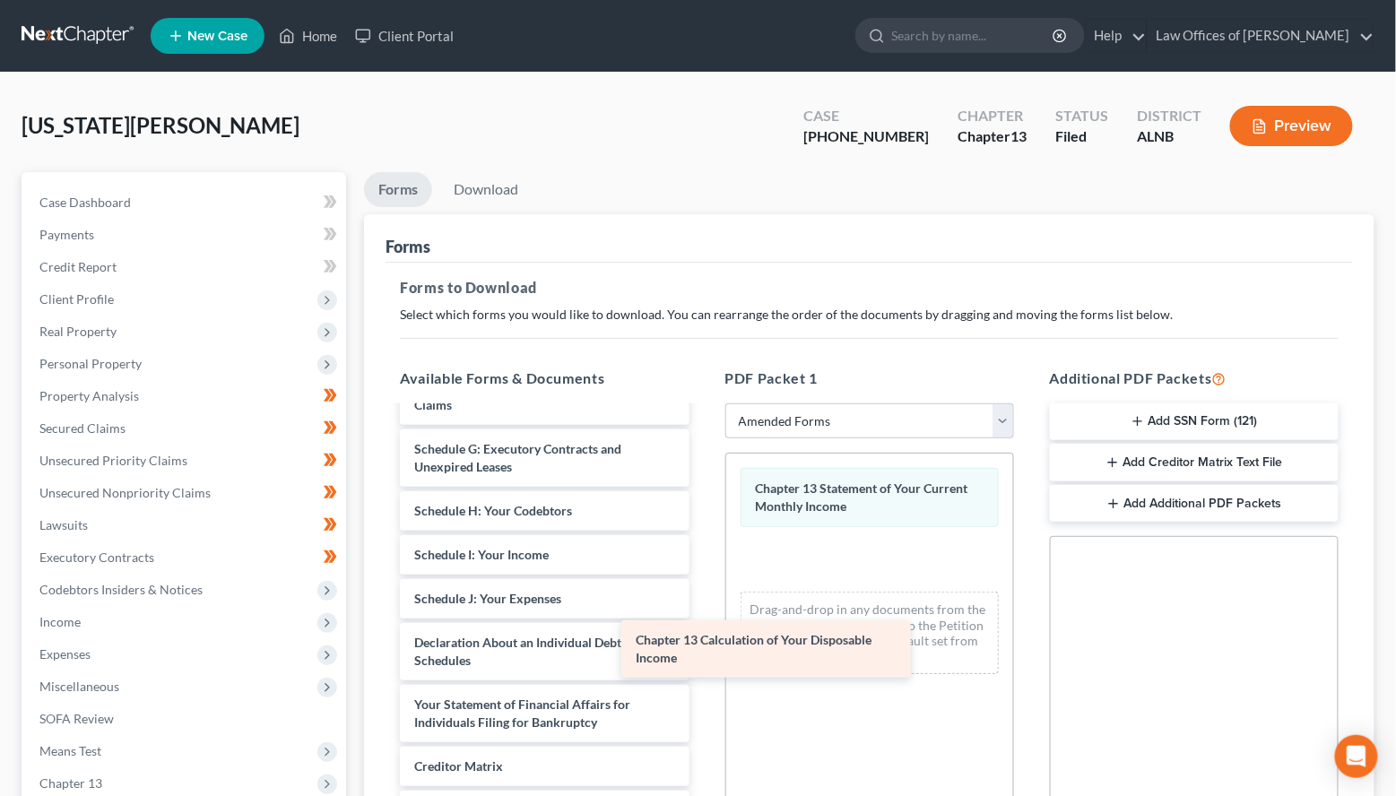
drag, startPoint x: 541, startPoint y: 659, endPoint x: 856, endPoint y: 601, distance: 320.1
click at [703, 601] on div "Chapter 13 Calculation of Your Disposable Income Voluntary Petition for Individ…" at bounding box center [544, 515] width 317 height 842
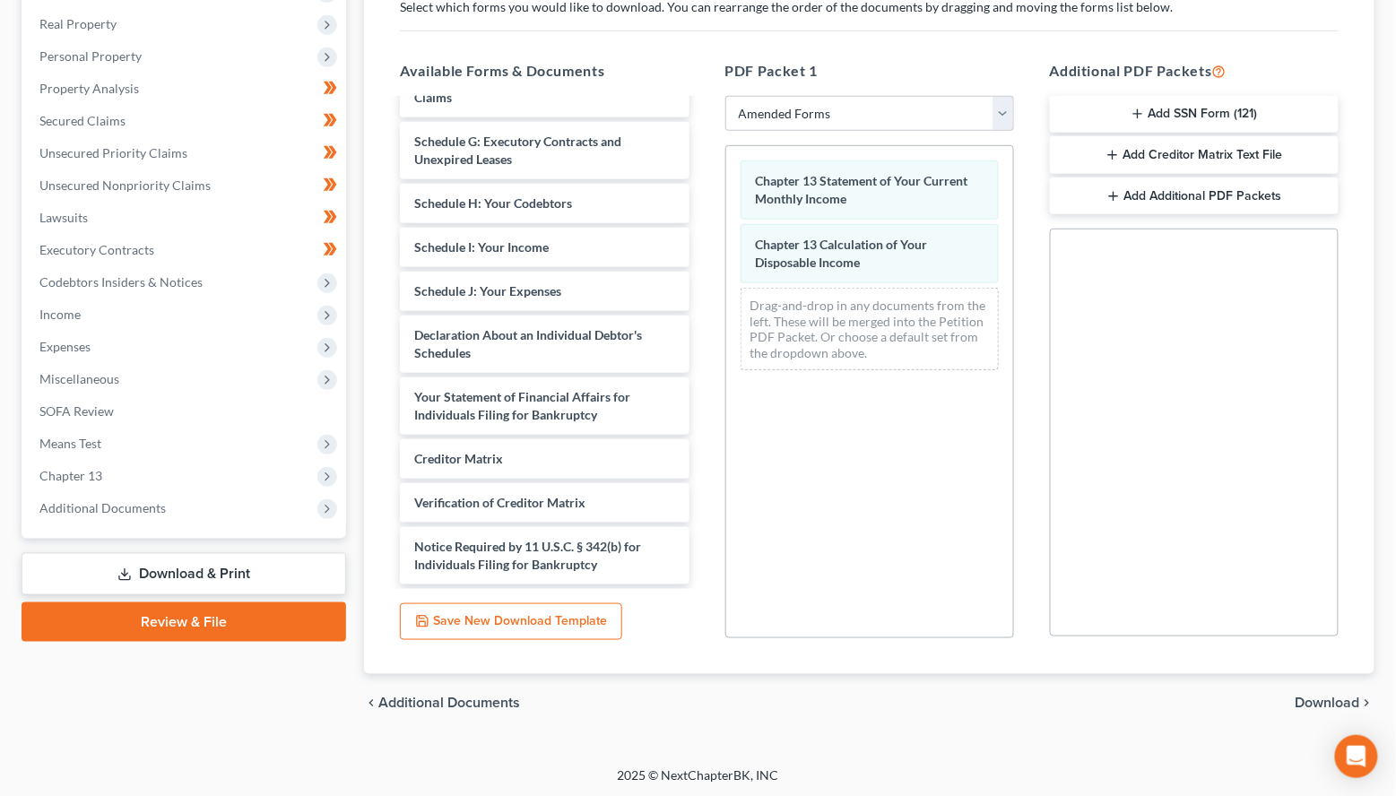
scroll to position [307, 0]
click at [1372, 697] on icon "chevron_right" at bounding box center [1367, 704] width 14 height 14
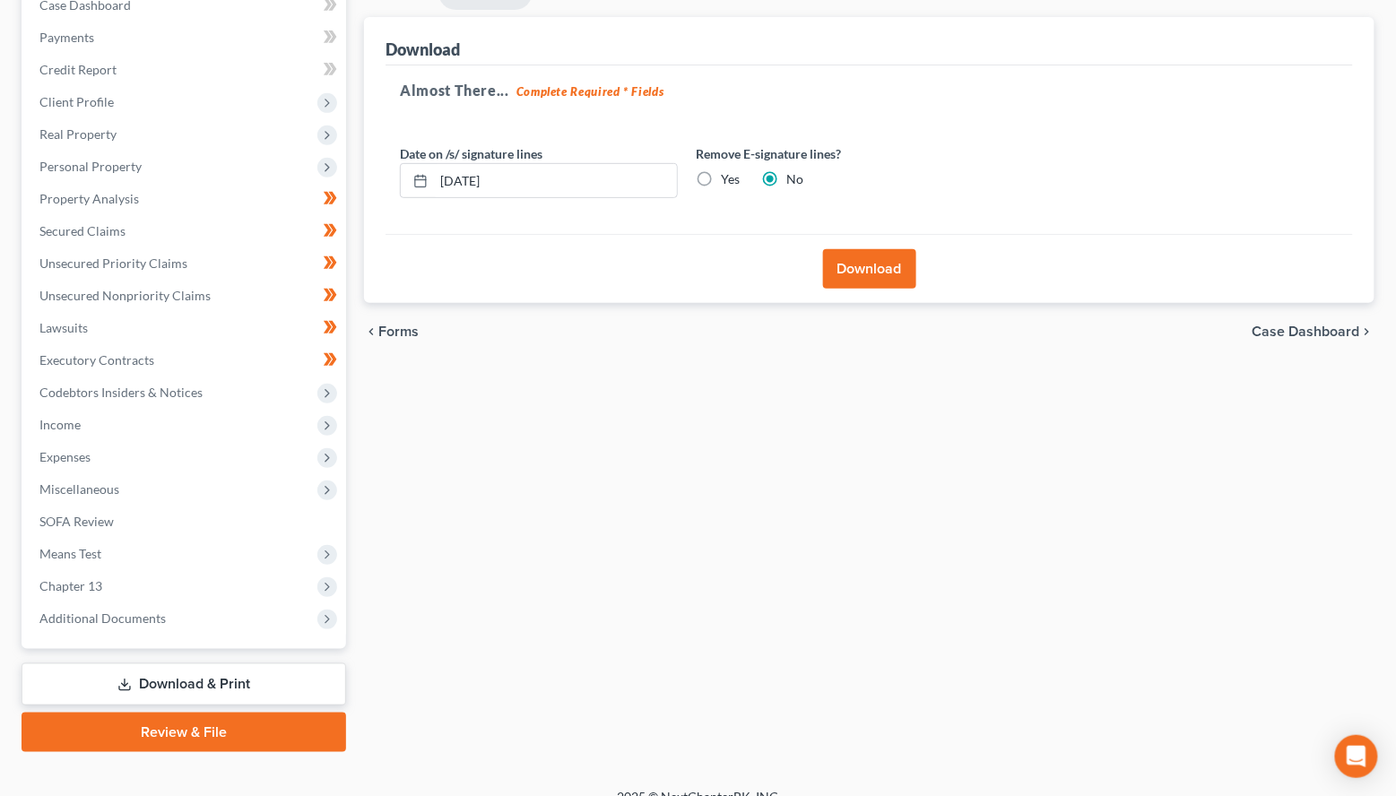
click at [903, 271] on button "Download" at bounding box center [869, 268] width 93 height 39
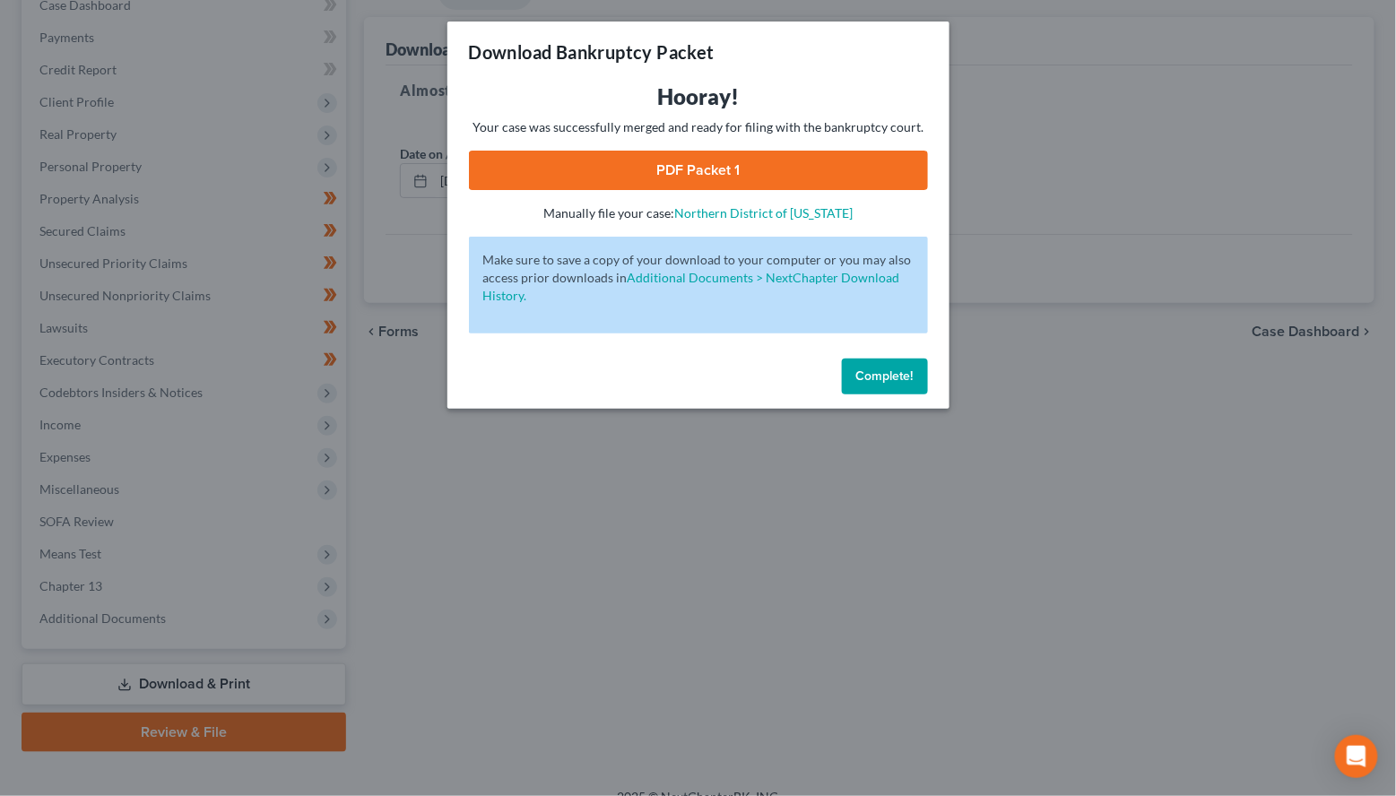
click at [733, 169] on link "PDF Packet 1" at bounding box center [698, 170] width 459 height 39
